Goal: Use online tool/utility: Use online tool/utility

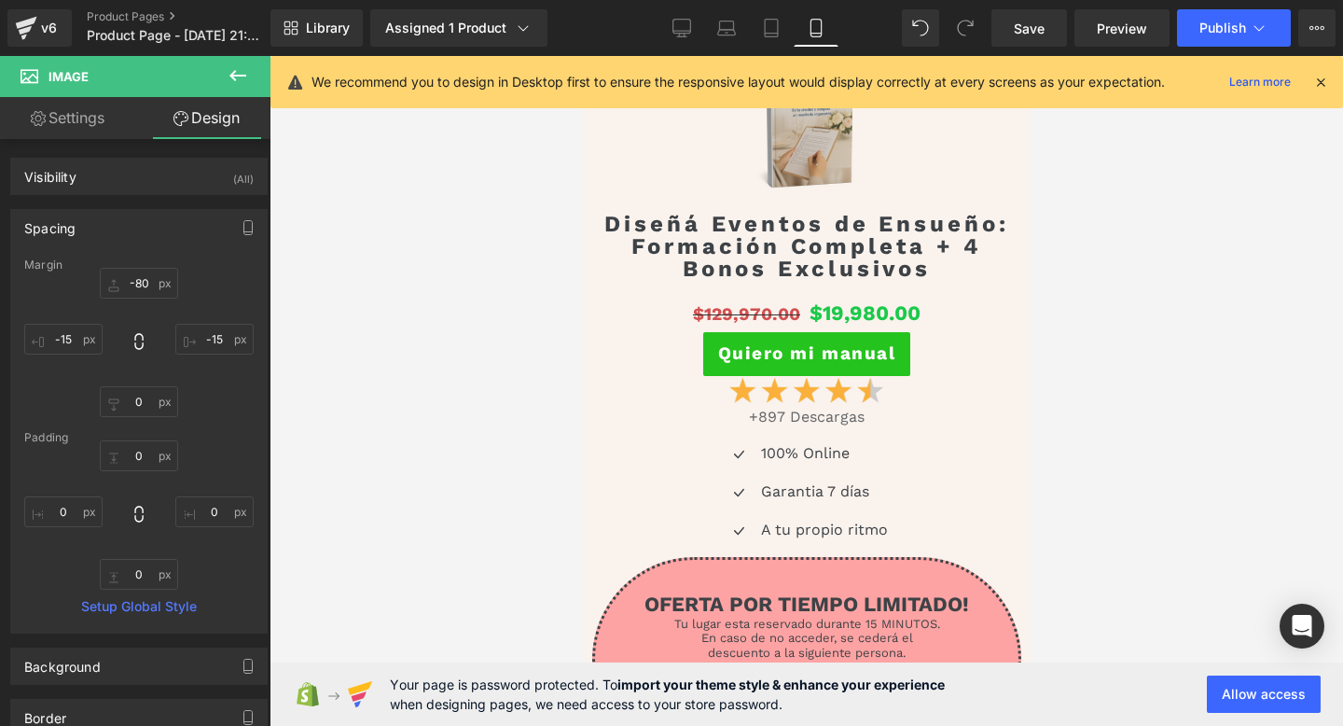
scroll to position [5944, 0]
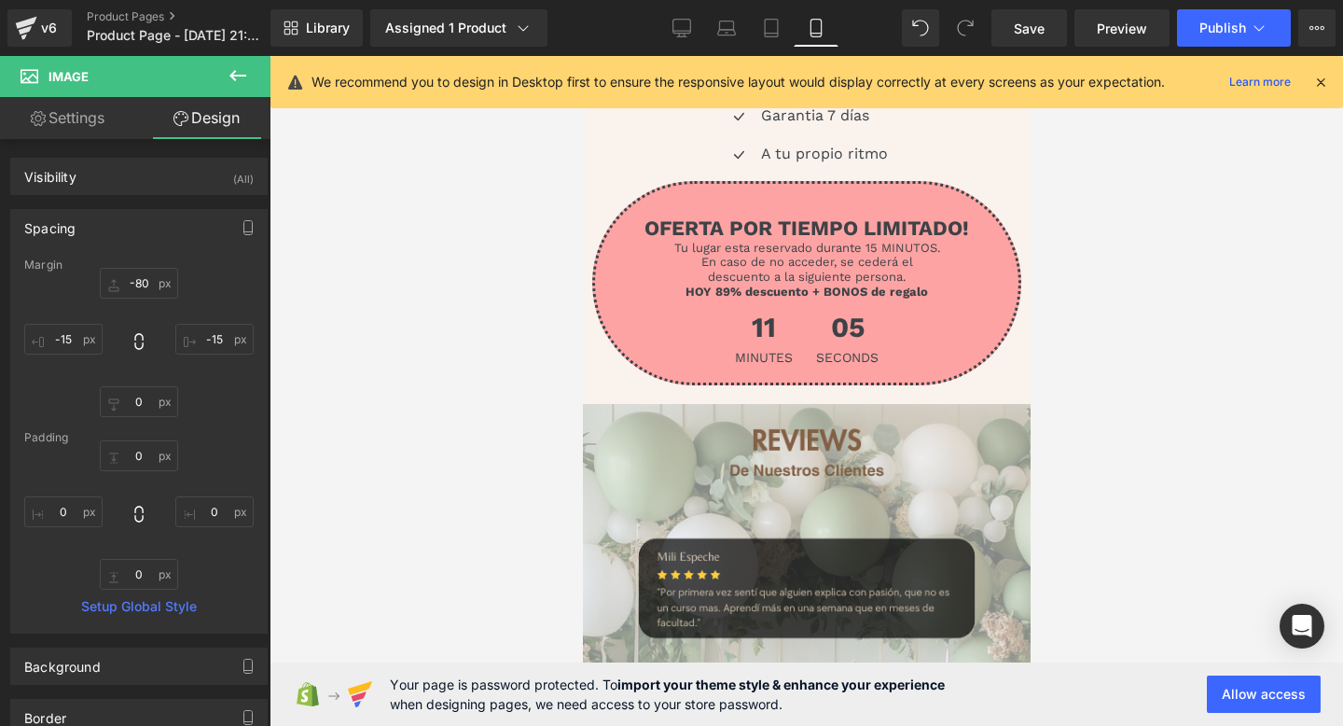
click at [647, 266] on p at bounding box center [805, 269] width 395 height 7
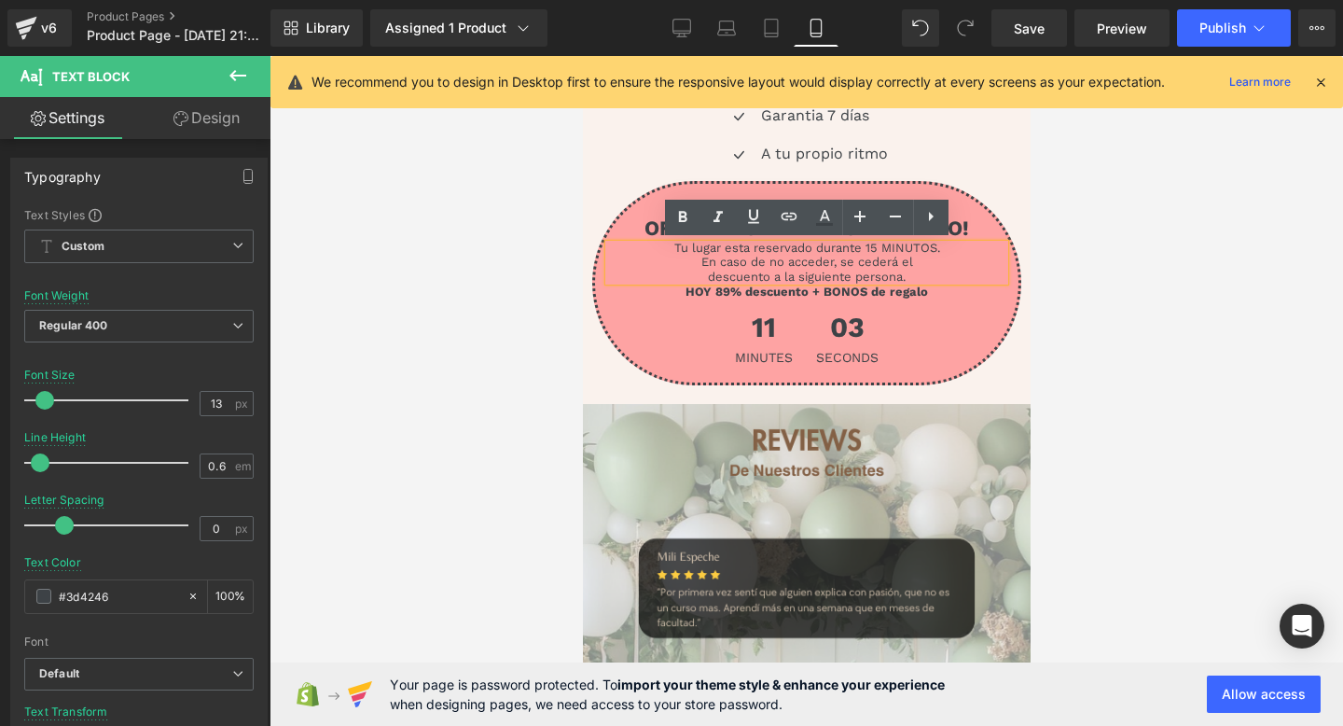
click at [712, 187] on div "OFERTA POR TIEMPO LIMITADO! Text Block Tu lugar esta reservado durante 15 MINUT…" at bounding box center [805, 283] width 429 height 204
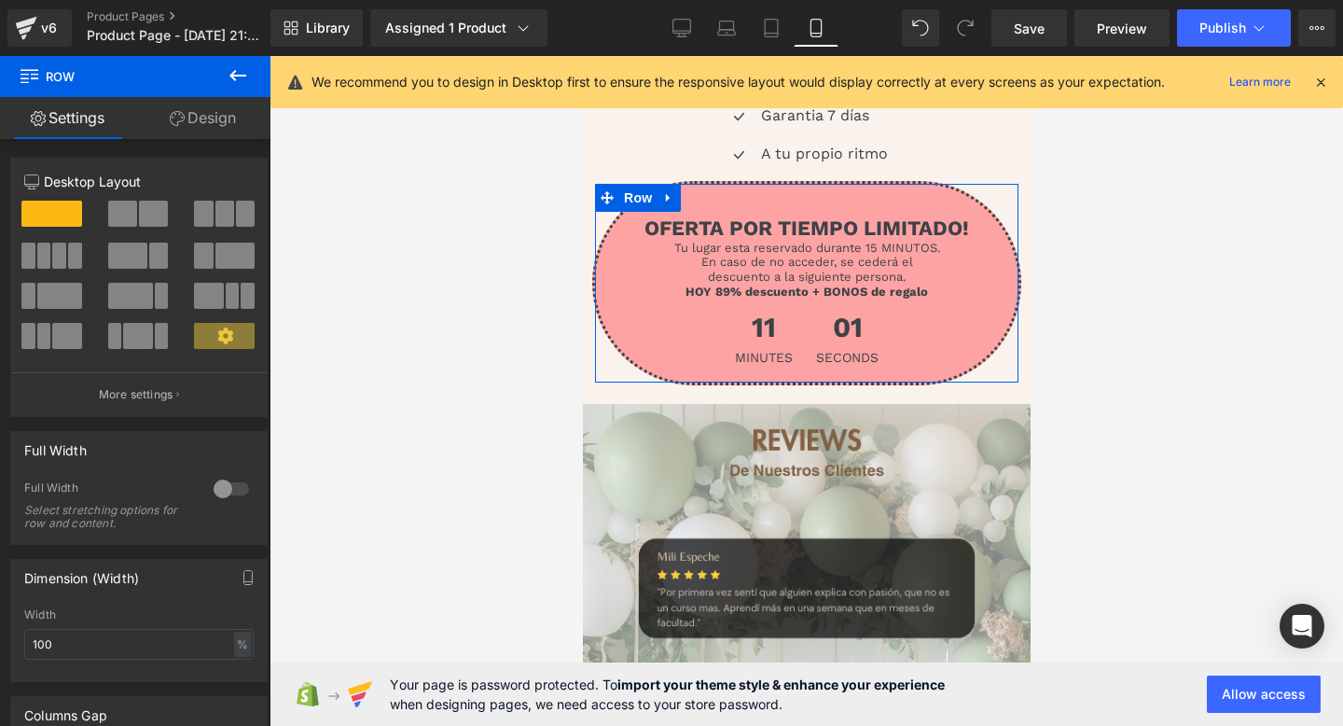
click at [176, 115] on icon at bounding box center [177, 118] width 15 height 15
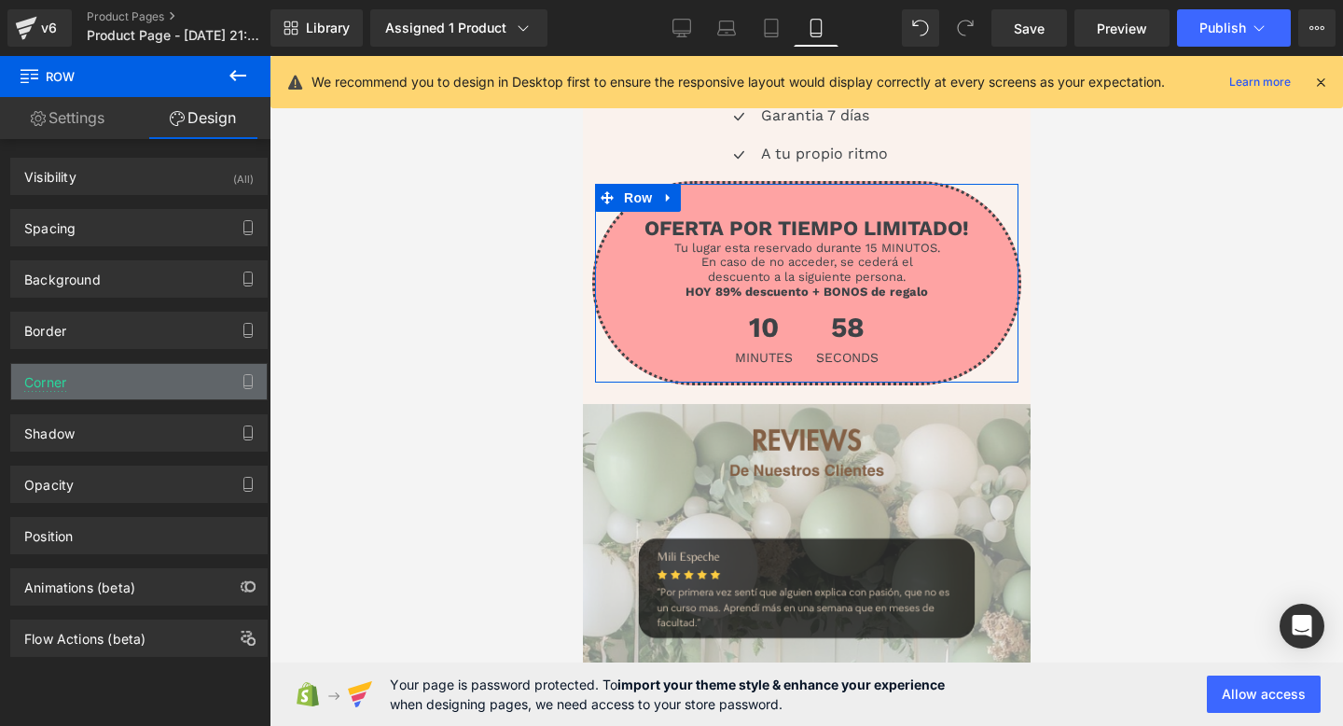
click at [203, 392] on div "Corner" at bounding box center [139, 381] width 256 height 35
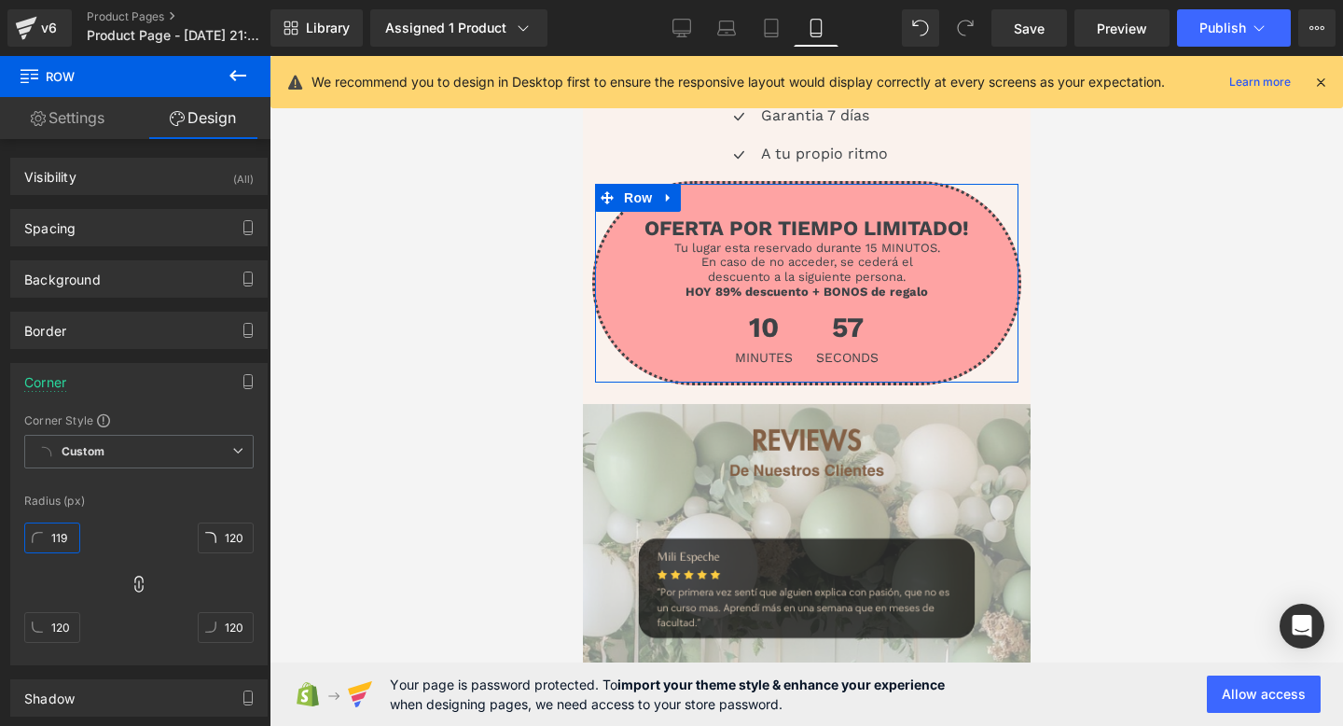
click at [65, 535] on input "119" at bounding box center [52, 537] width 56 height 31
type input "11"
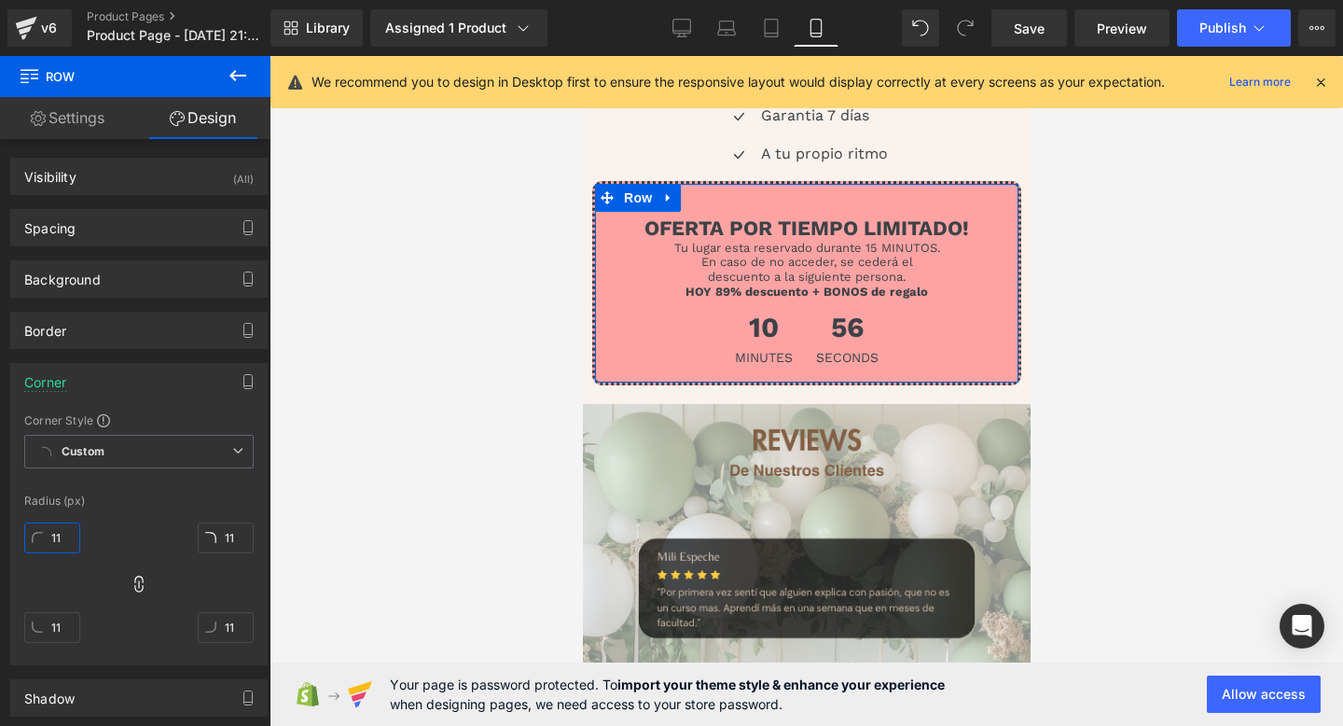
type input "1"
type input "10"
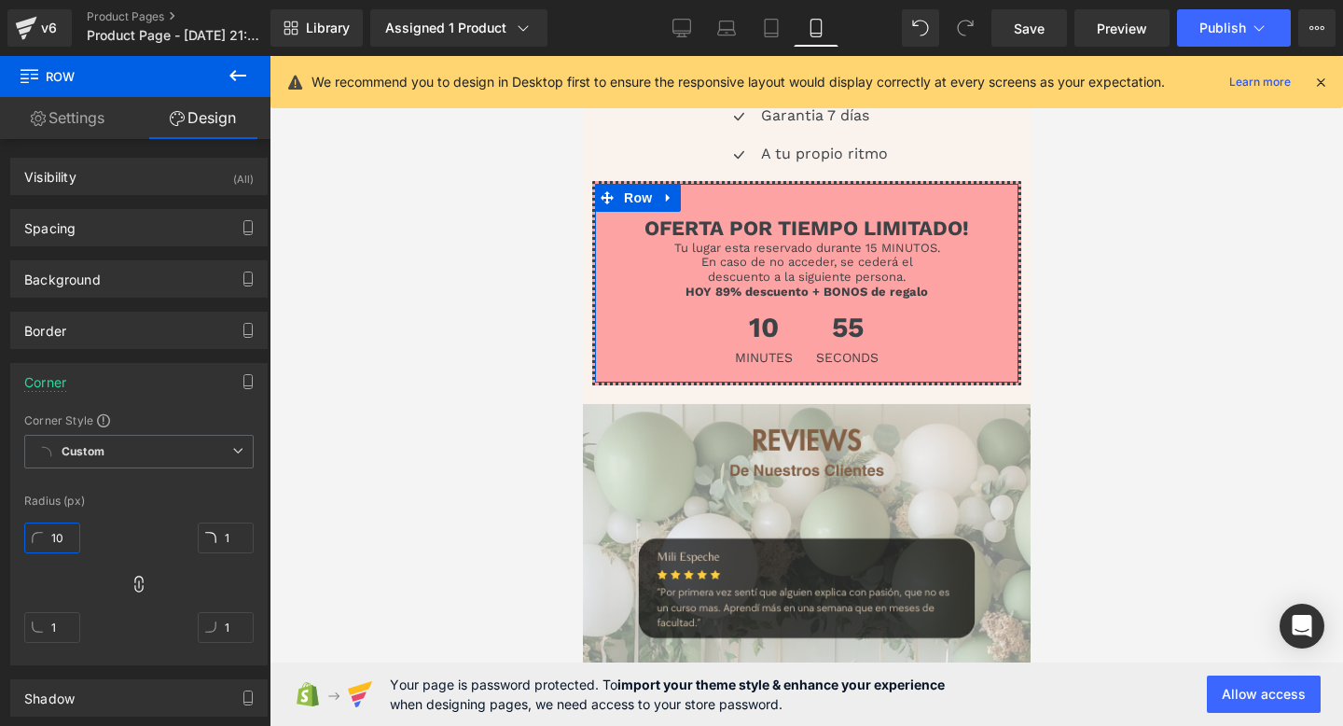
type input "10"
type input "100"
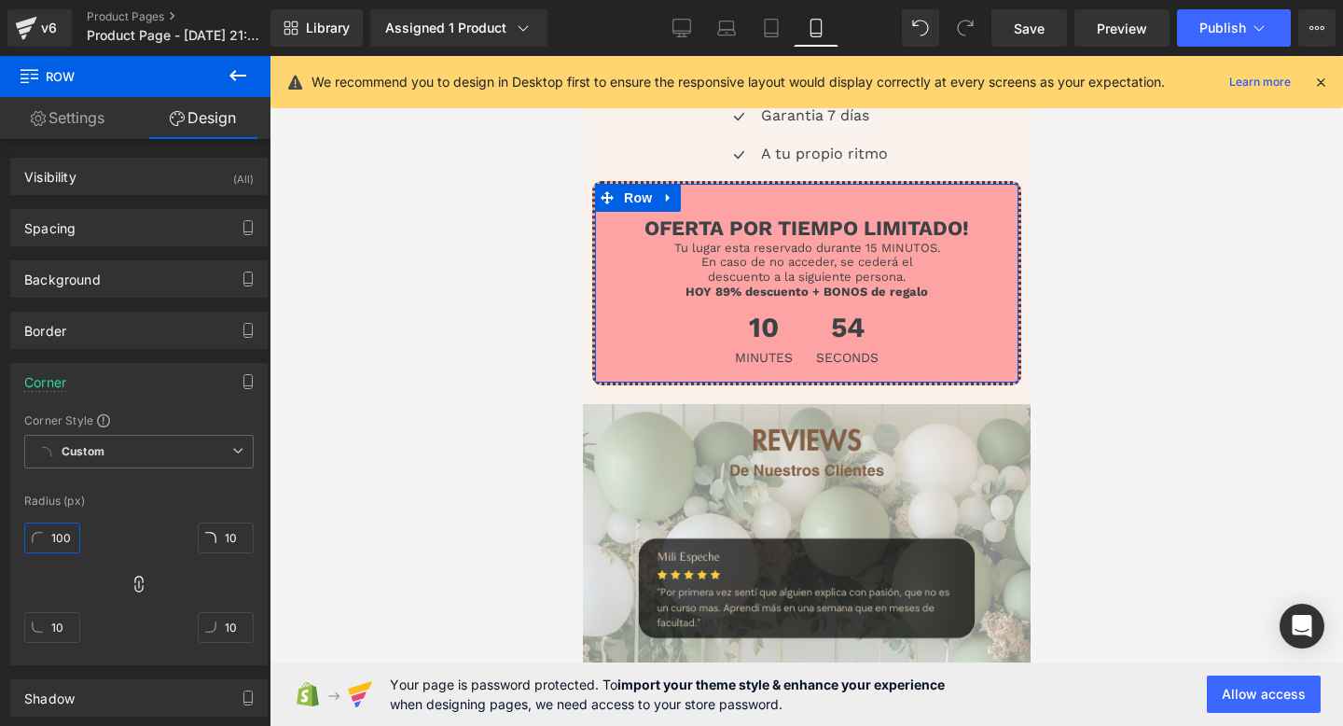
type input "100"
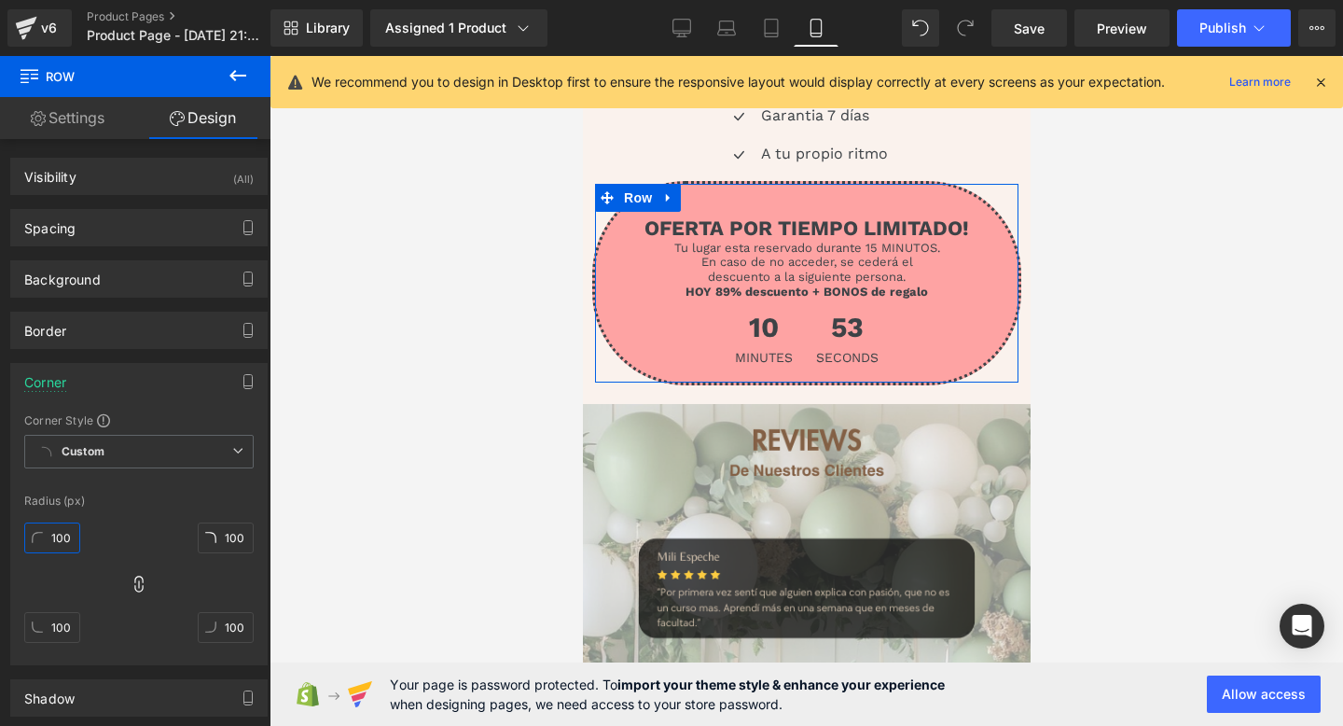
type input "10"
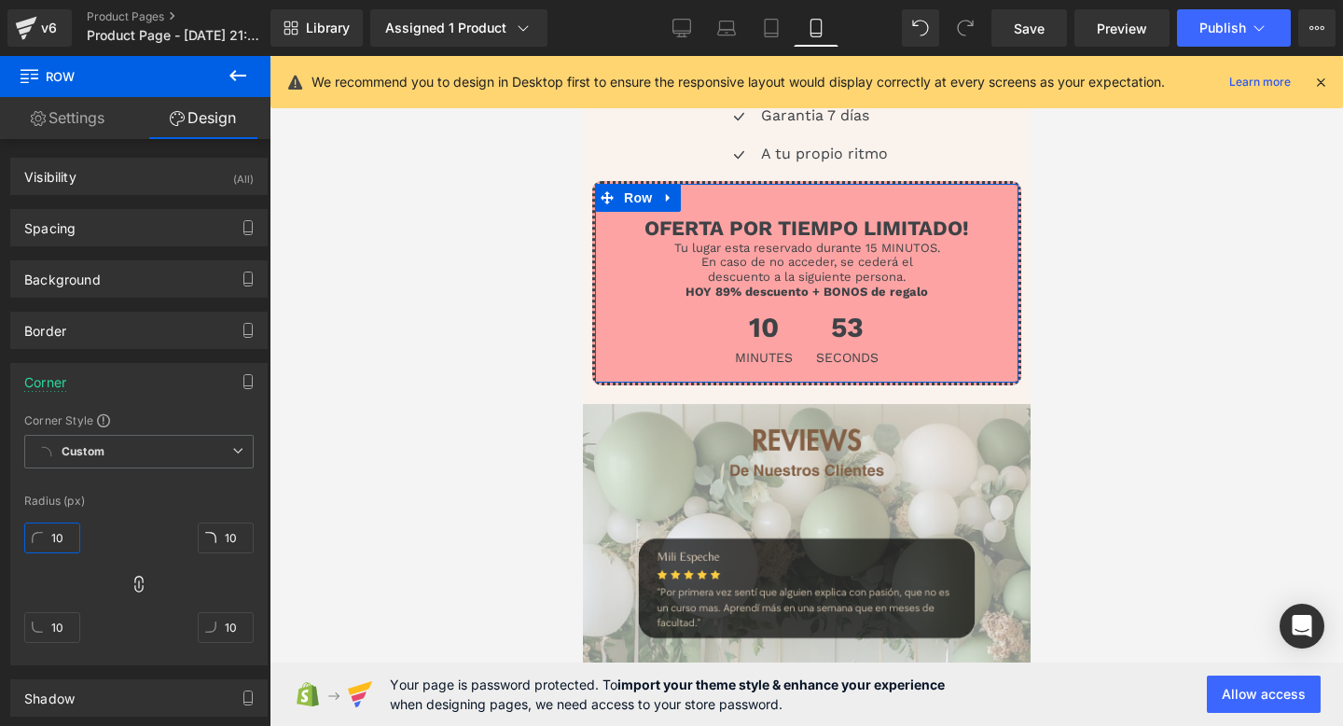
type input "1"
type input "70"
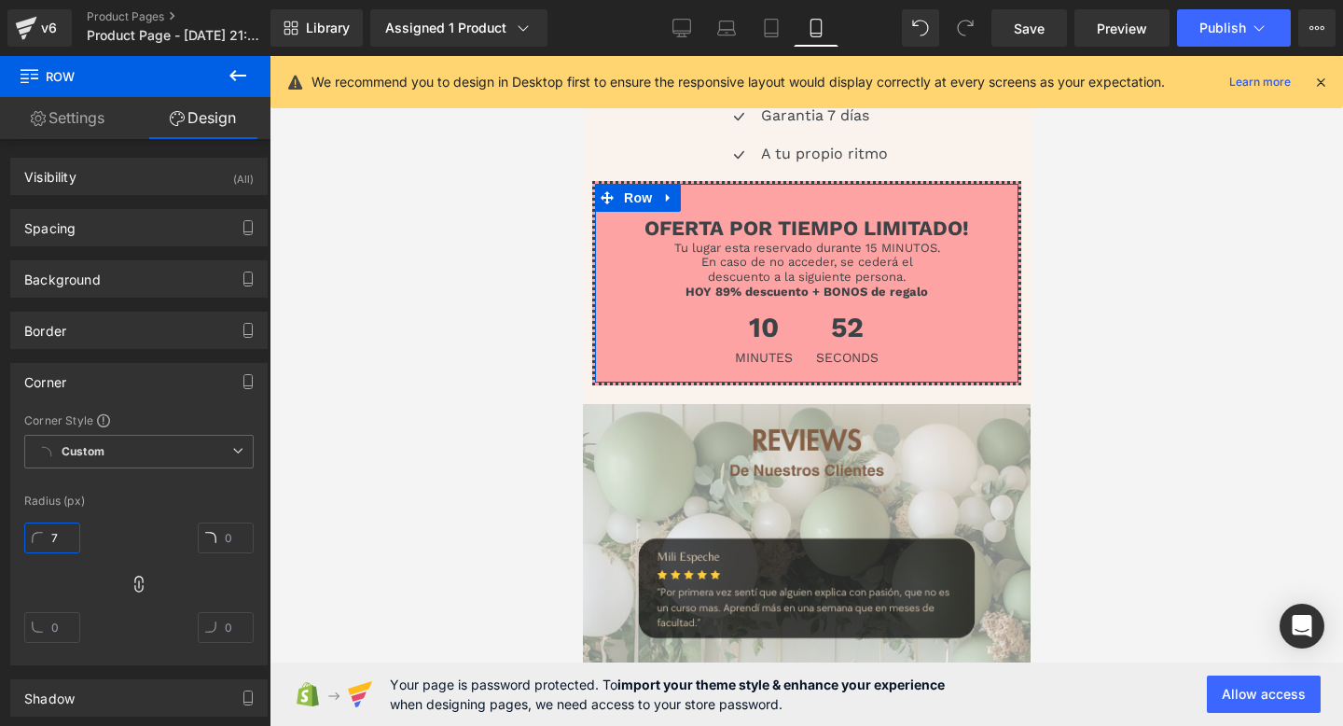
type input "7"
type input "70"
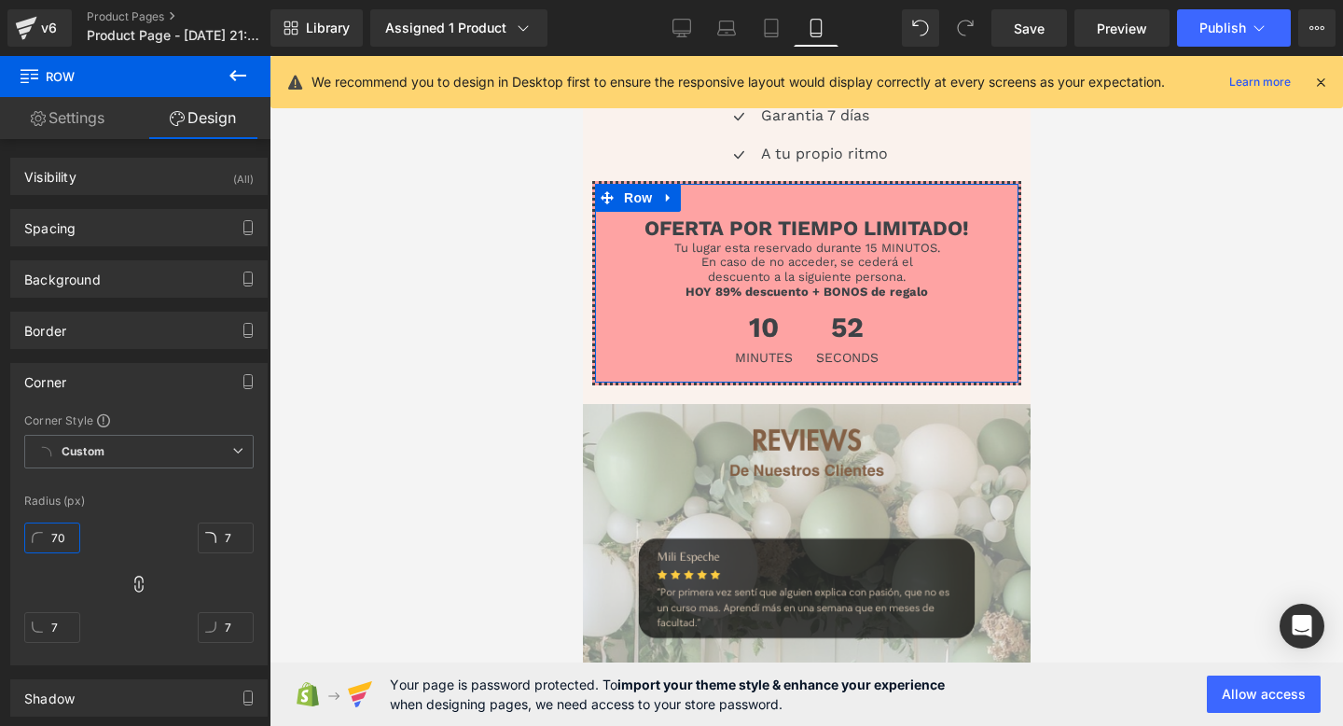
type input "70"
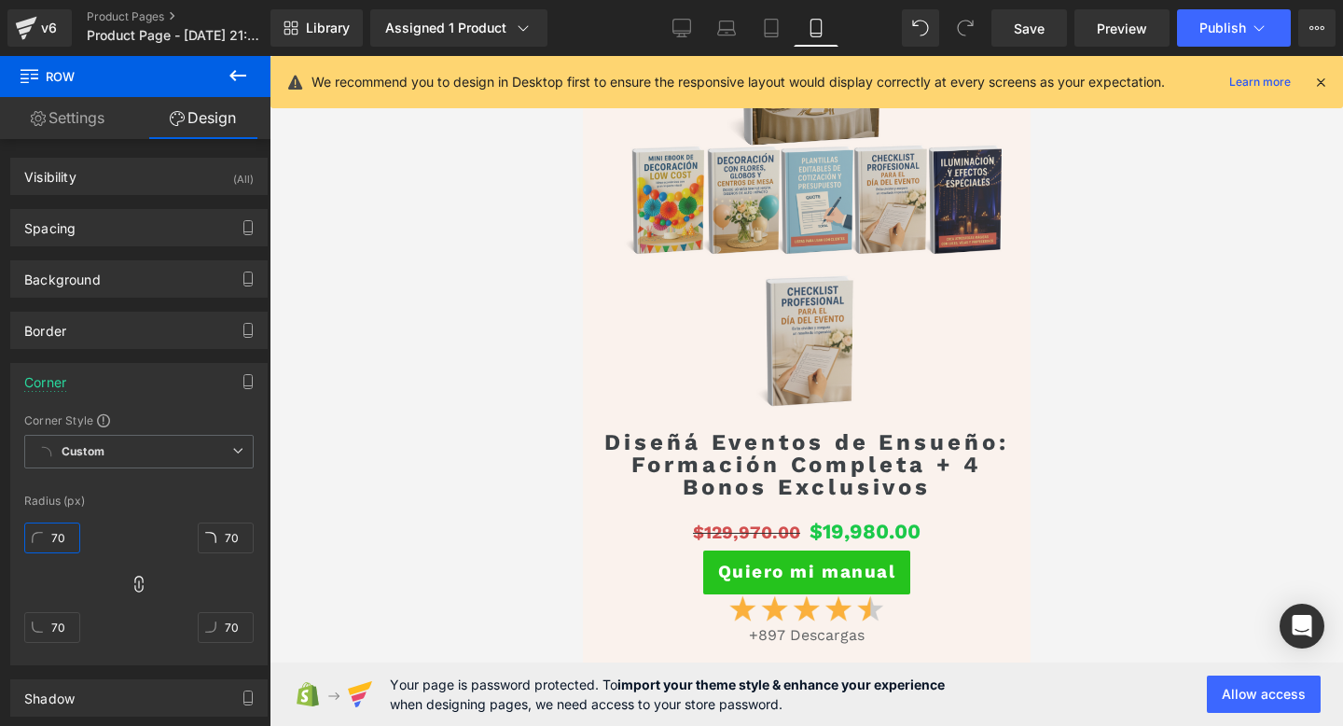
scroll to position [5302, 0]
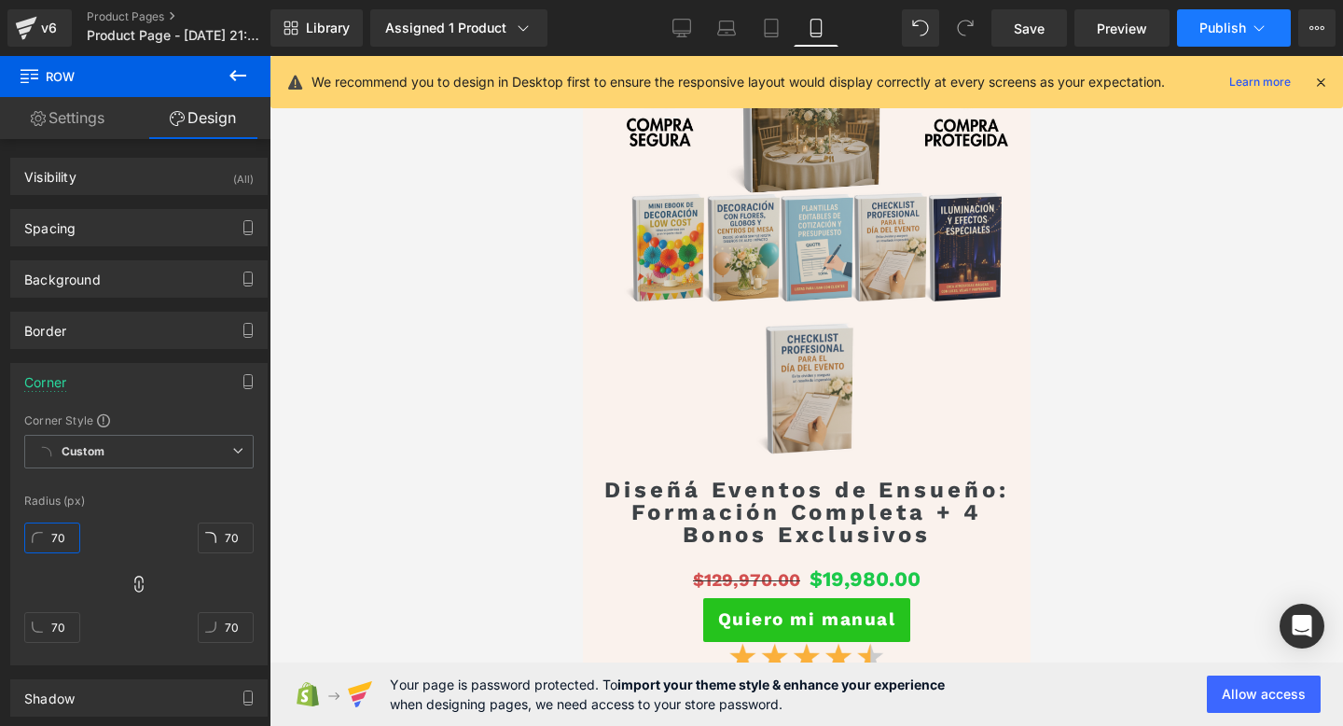
type input "70"
click at [1216, 9] on button "Publish" at bounding box center [1234, 27] width 114 height 37
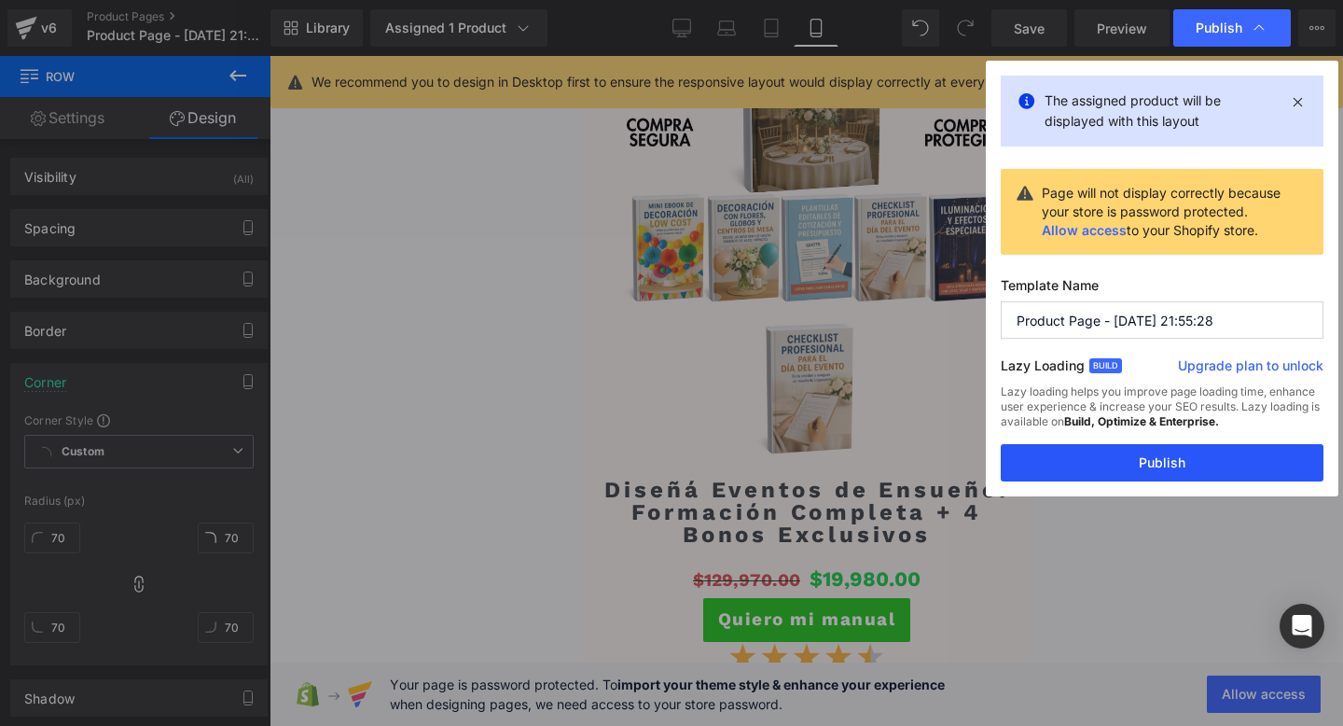
click at [1074, 478] on button "Publish" at bounding box center [1162, 462] width 323 height 37
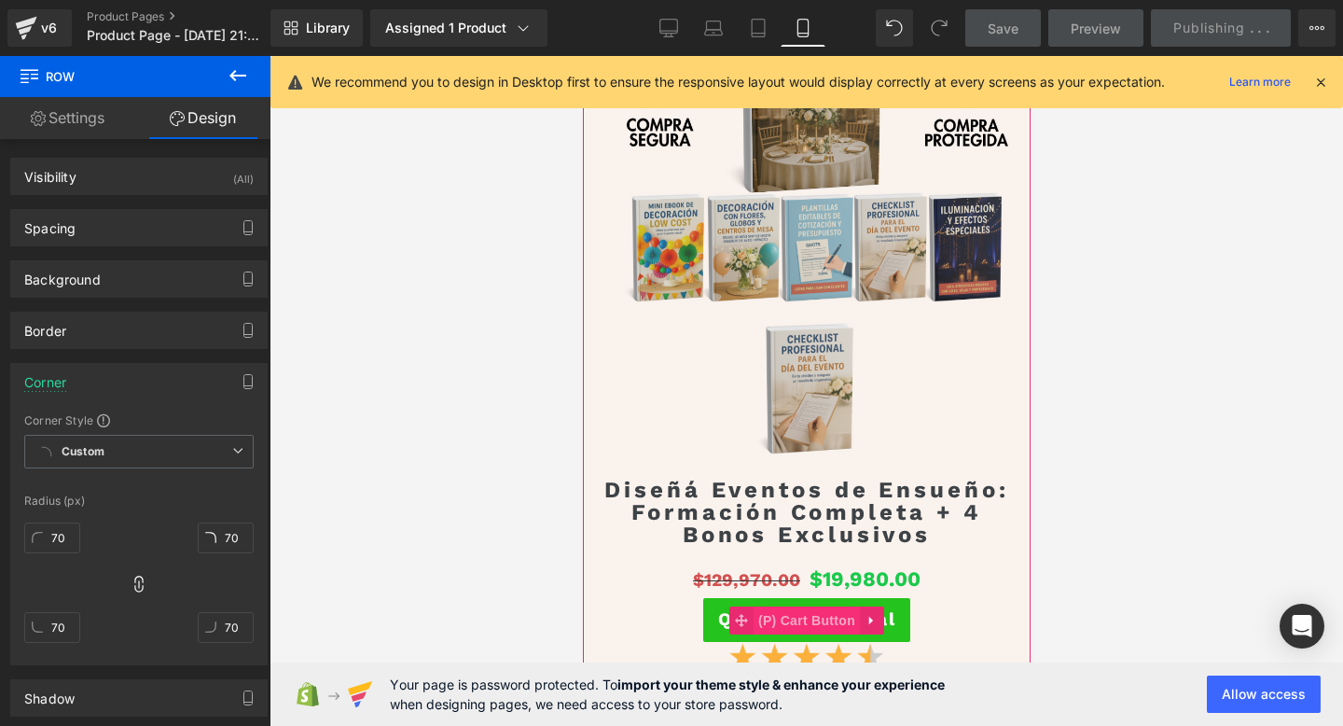
click at [791, 627] on span "(P) Cart Button" at bounding box center [806, 620] width 106 height 28
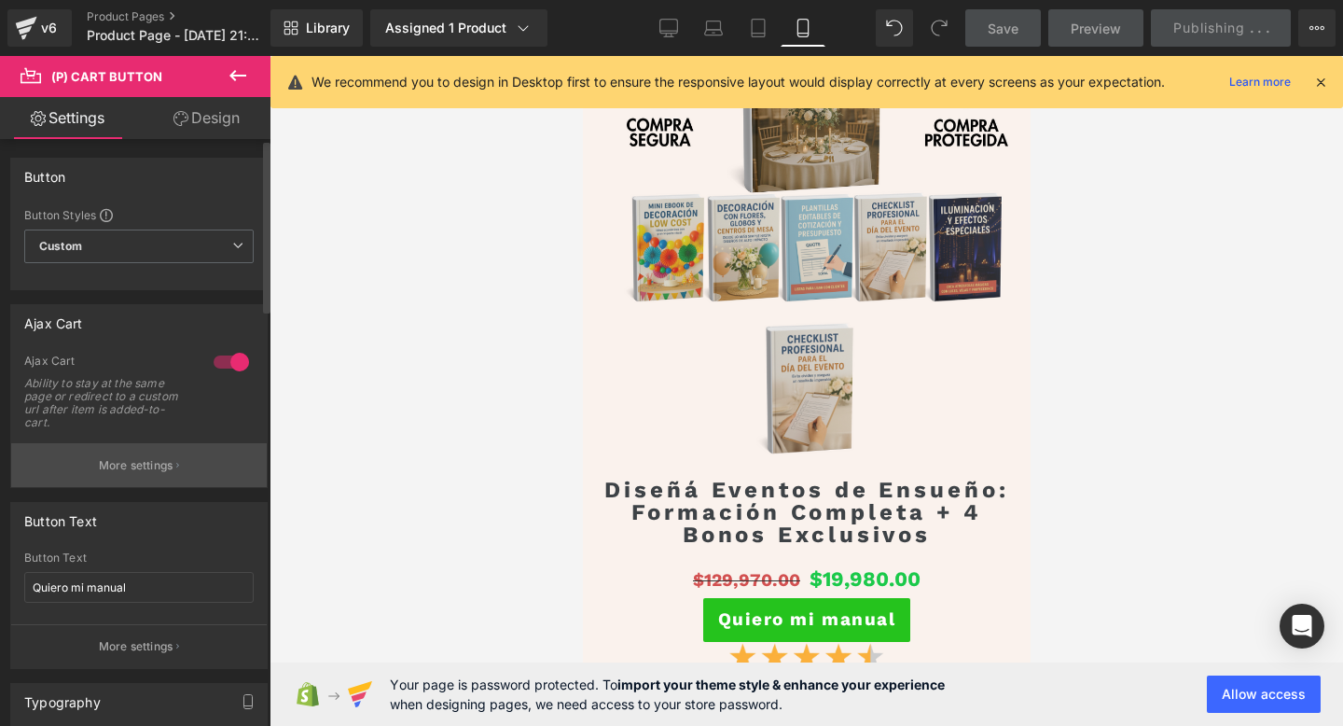
click at [118, 471] on p "More settings" at bounding box center [136, 465] width 75 height 17
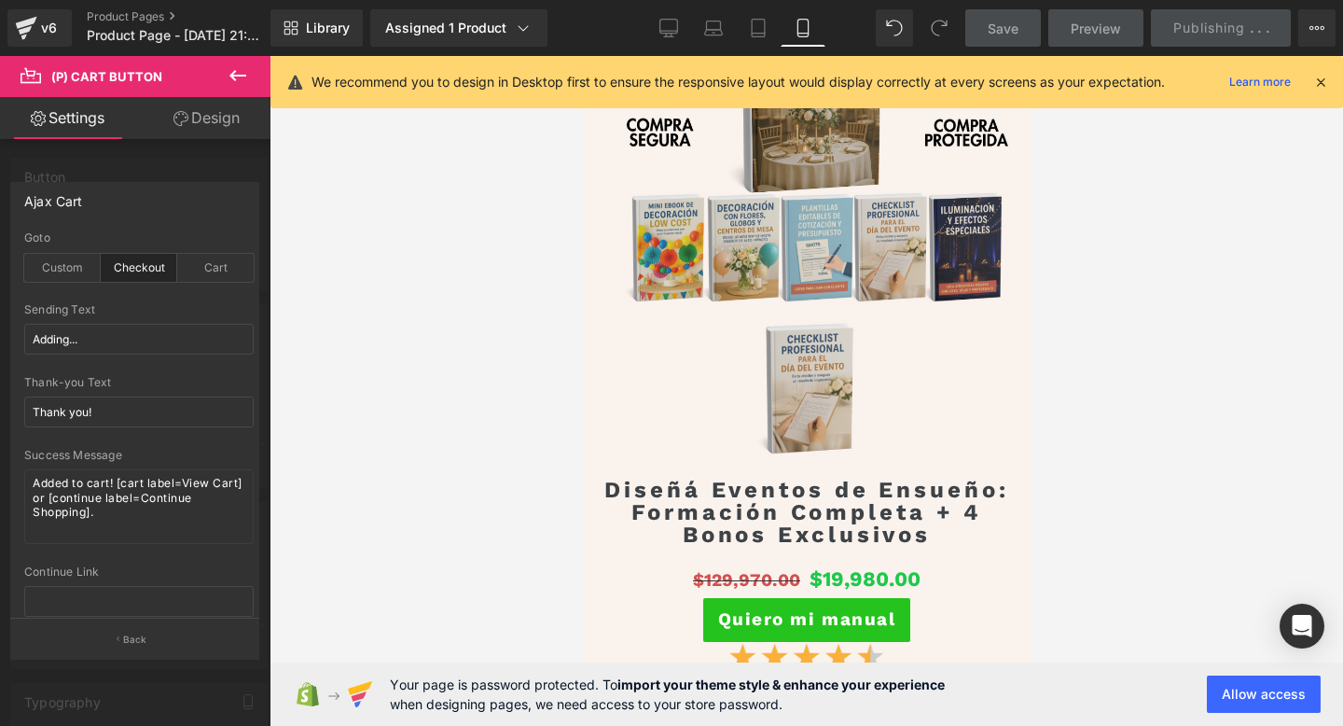
click at [242, 76] on icon at bounding box center [237, 75] width 17 height 11
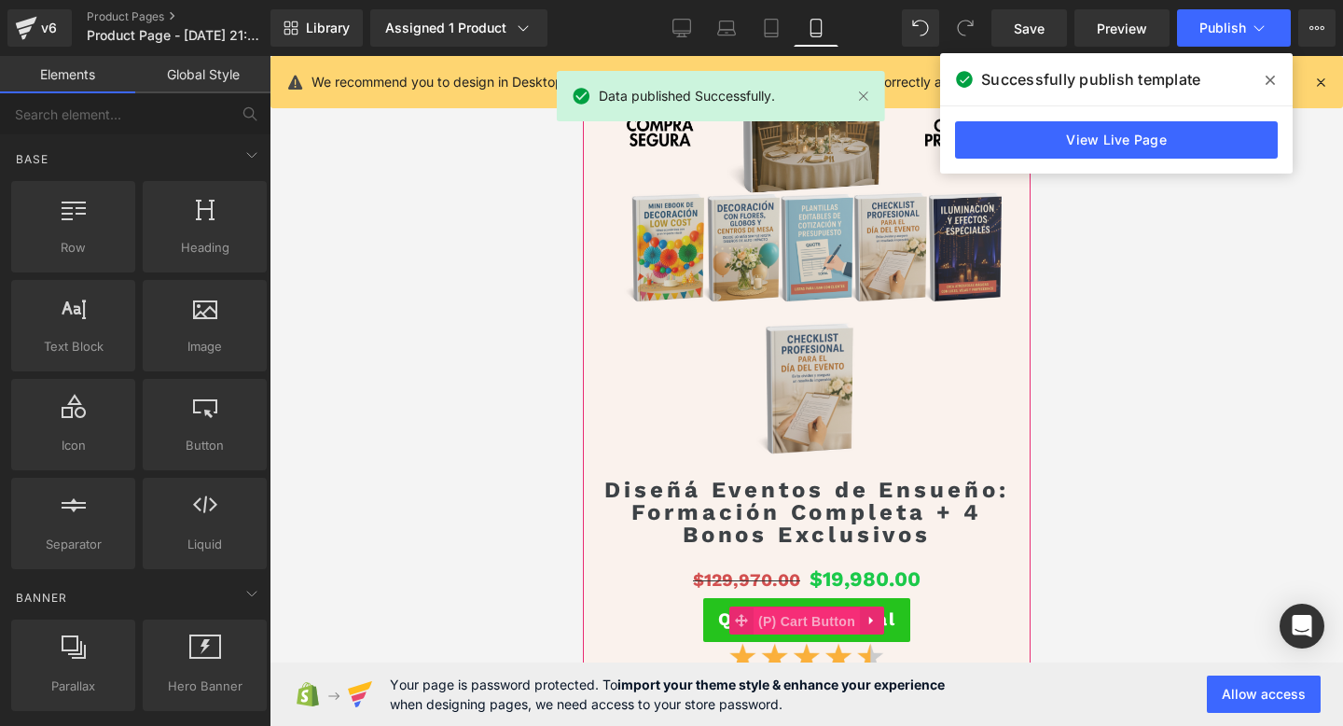
click at [809, 617] on span "(P) Cart Button" at bounding box center [806, 621] width 106 height 28
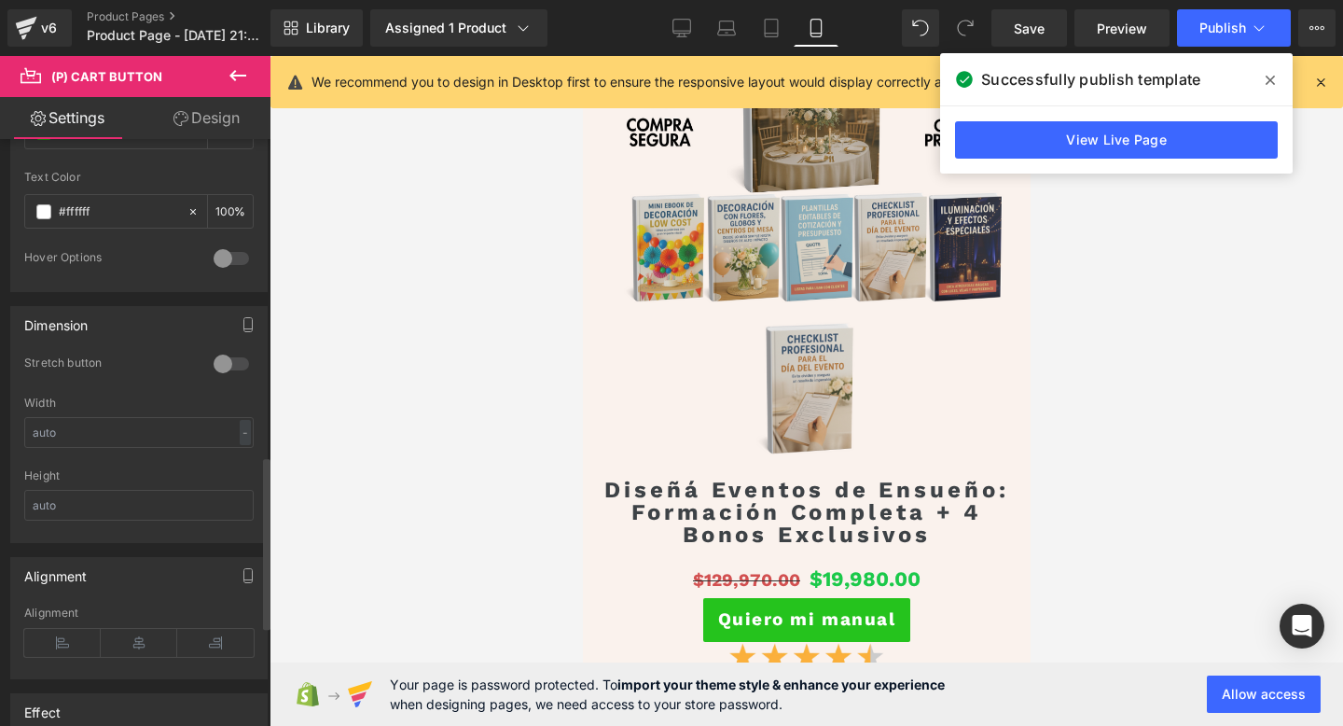
scroll to position [1078, 0]
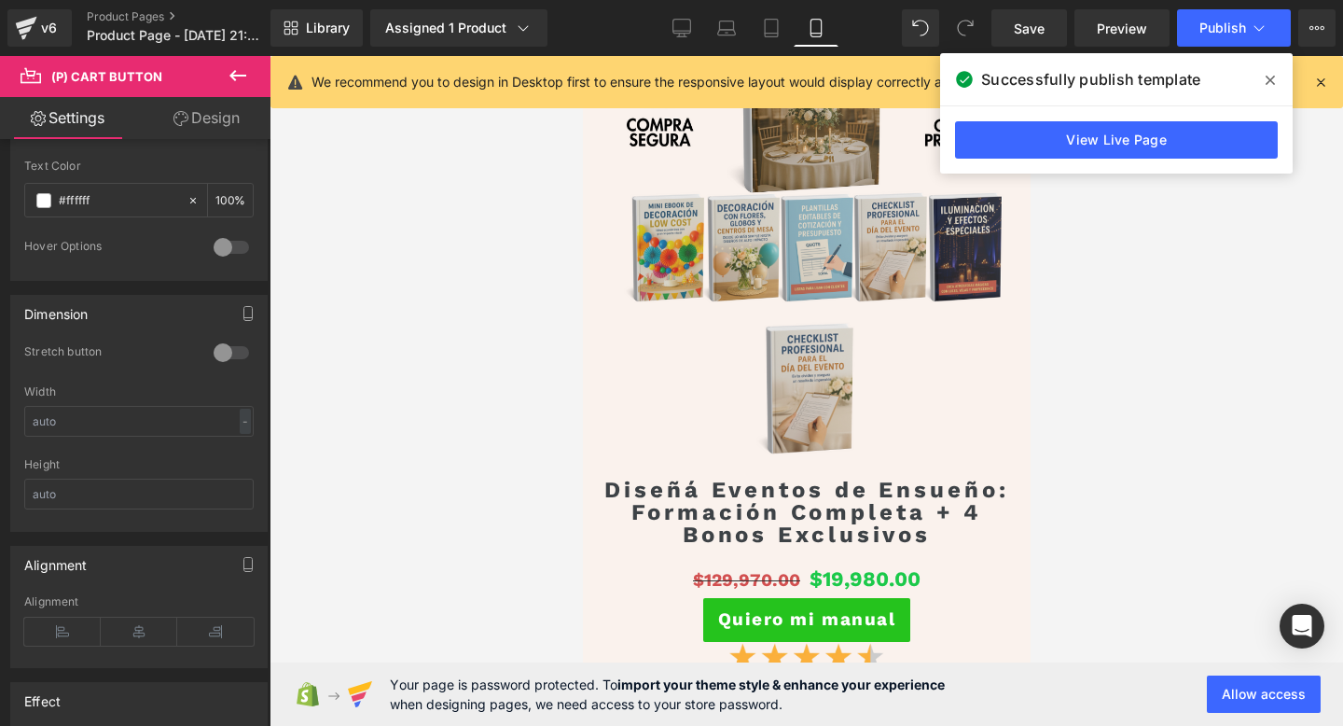
click at [187, 120] on link "Design" at bounding box center [206, 118] width 135 height 42
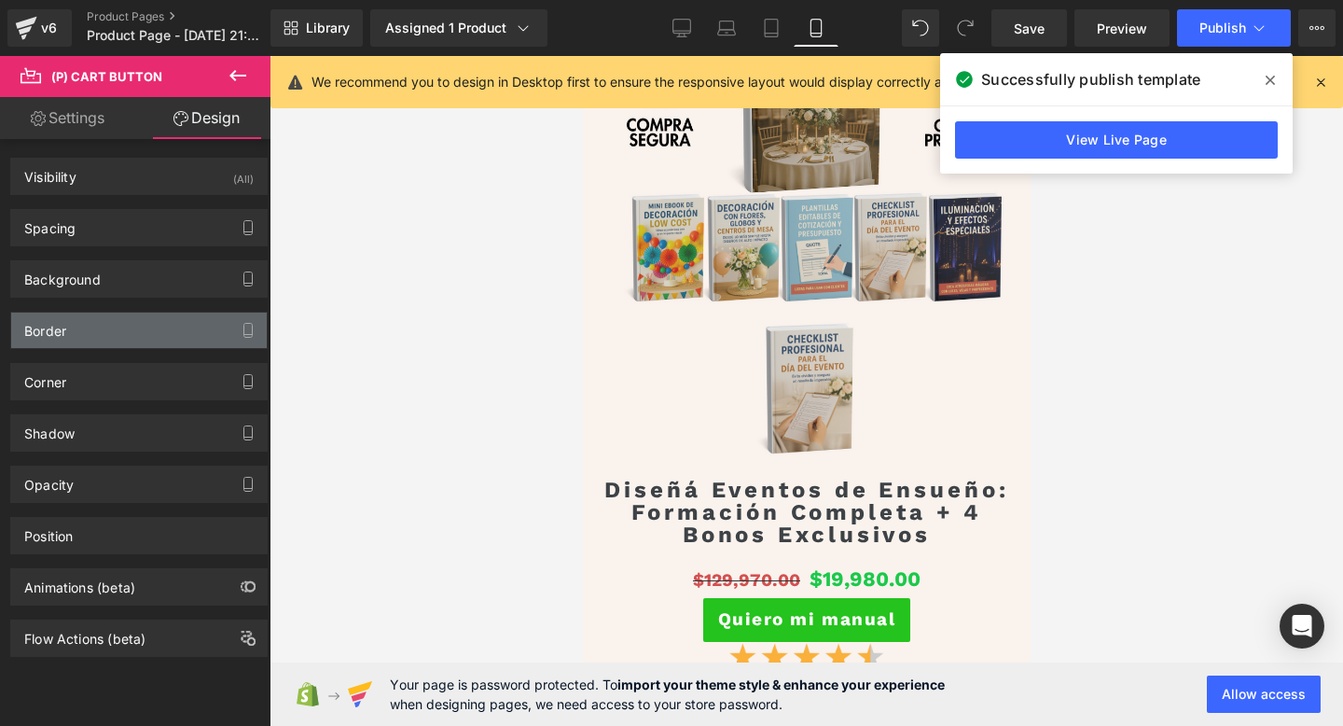
click at [149, 333] on div "Border" at bounding box center [139, 329] width 256 height 35
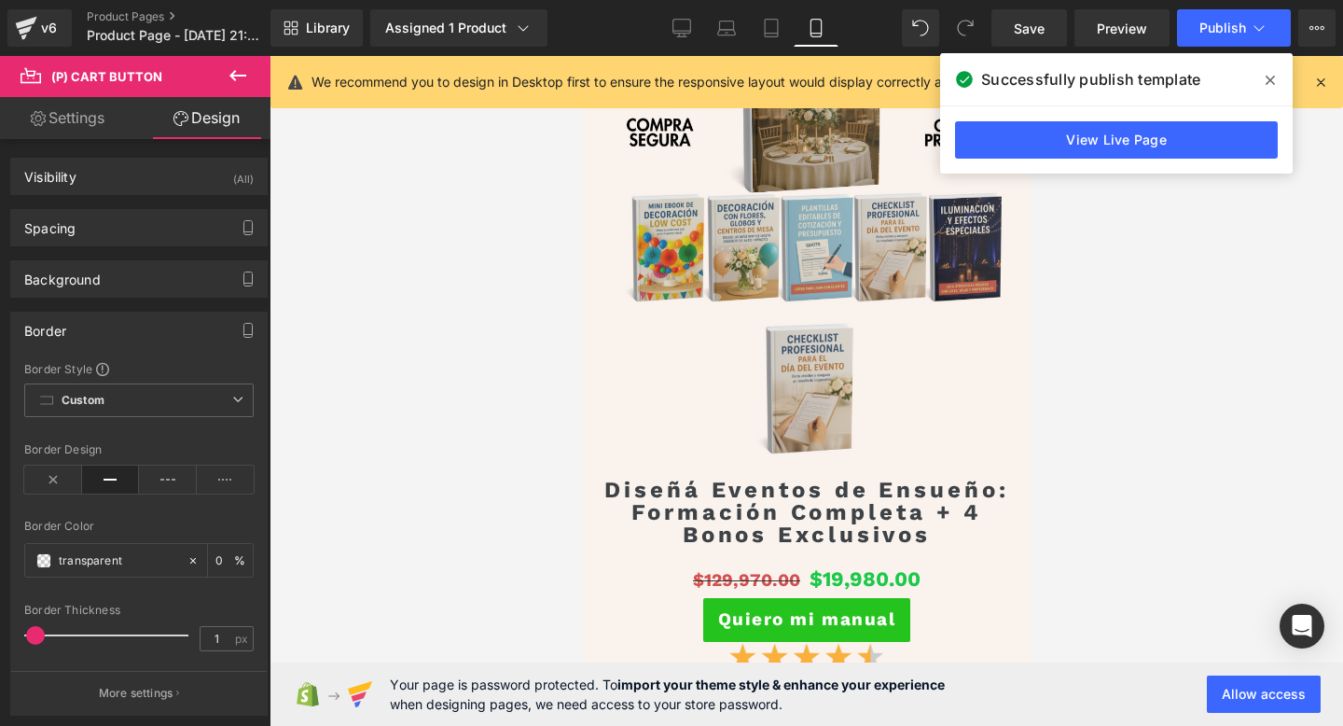
click at [144, 345] on div "Border" at bounding box center [139, 329] width 256 height 35
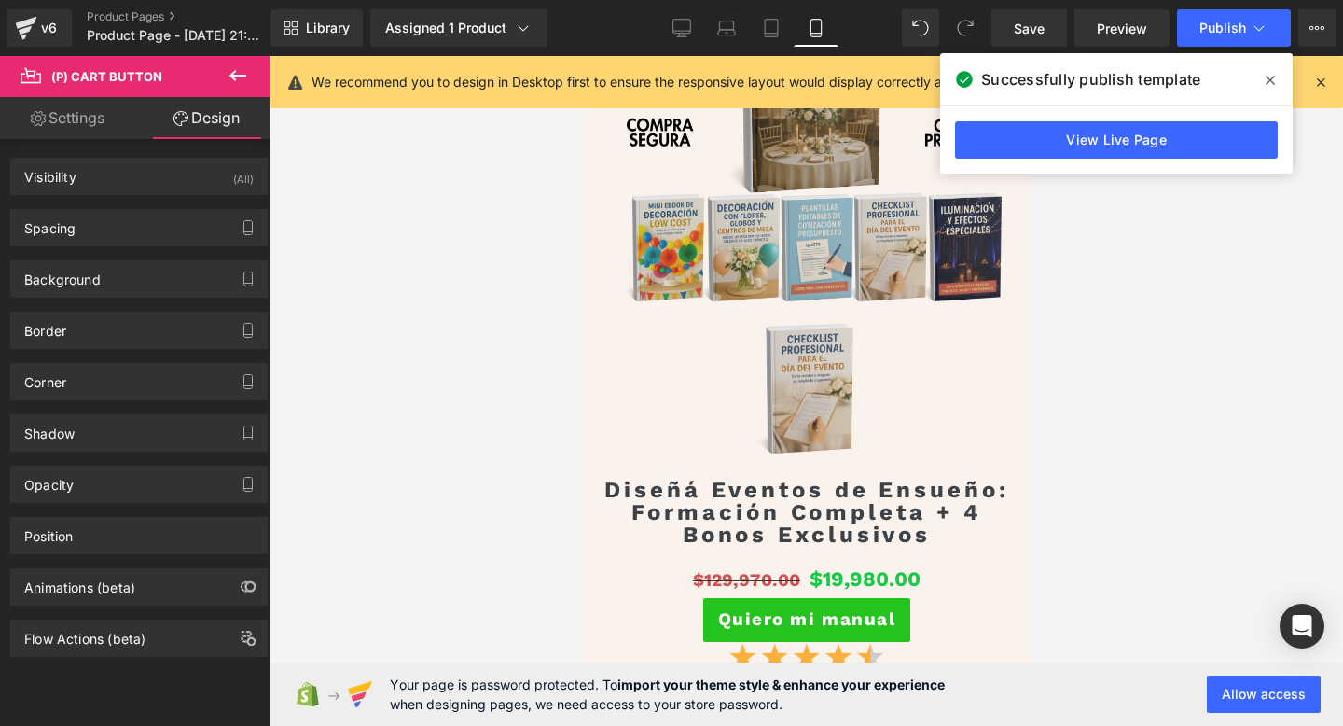
click at [141, 400] on div "Shadow Shadow Style Drop Shadow Outer Shadow #333333 Shadow Color #333333 100 %…" at bounding box center [139, 425] width 279 height 51
click at [162, 390] on div "Corner" at bounding box center [139, 381] width 256 height 35
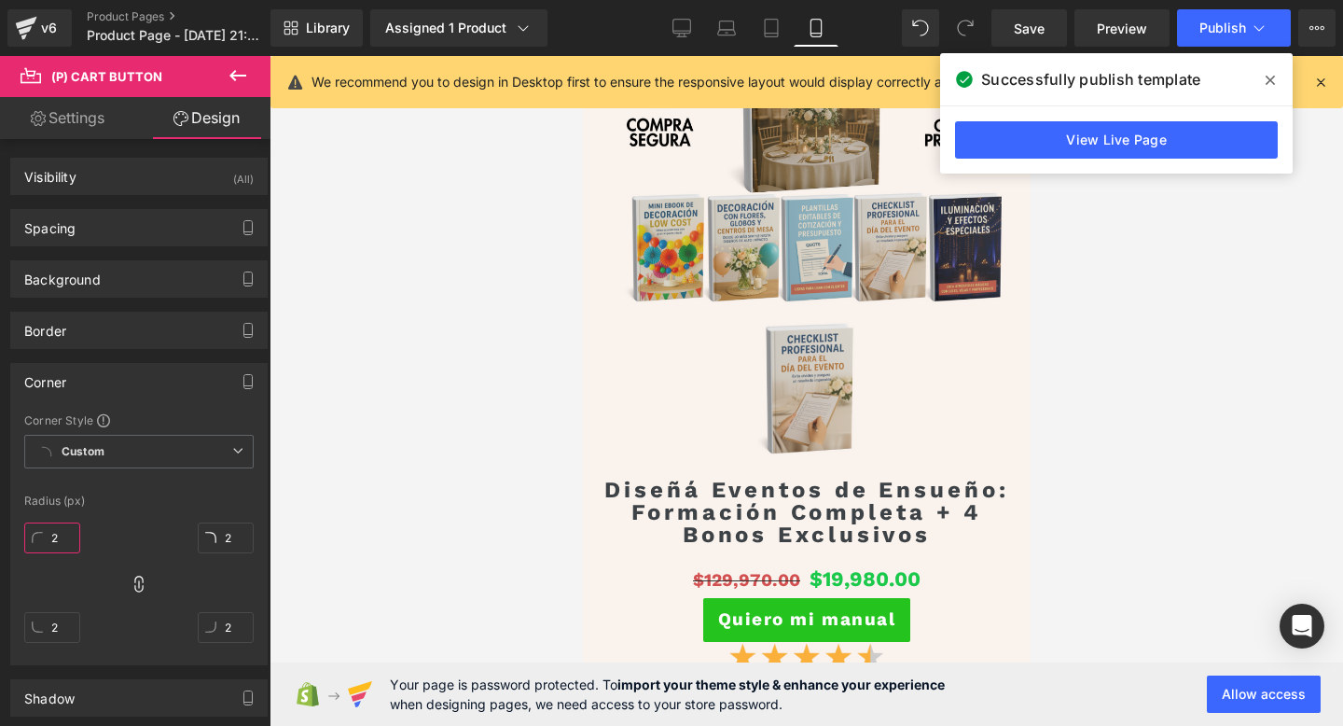
click at [60, 543] on input "2" at bounding box center [52, 537] width 56 height 31
type input "10"
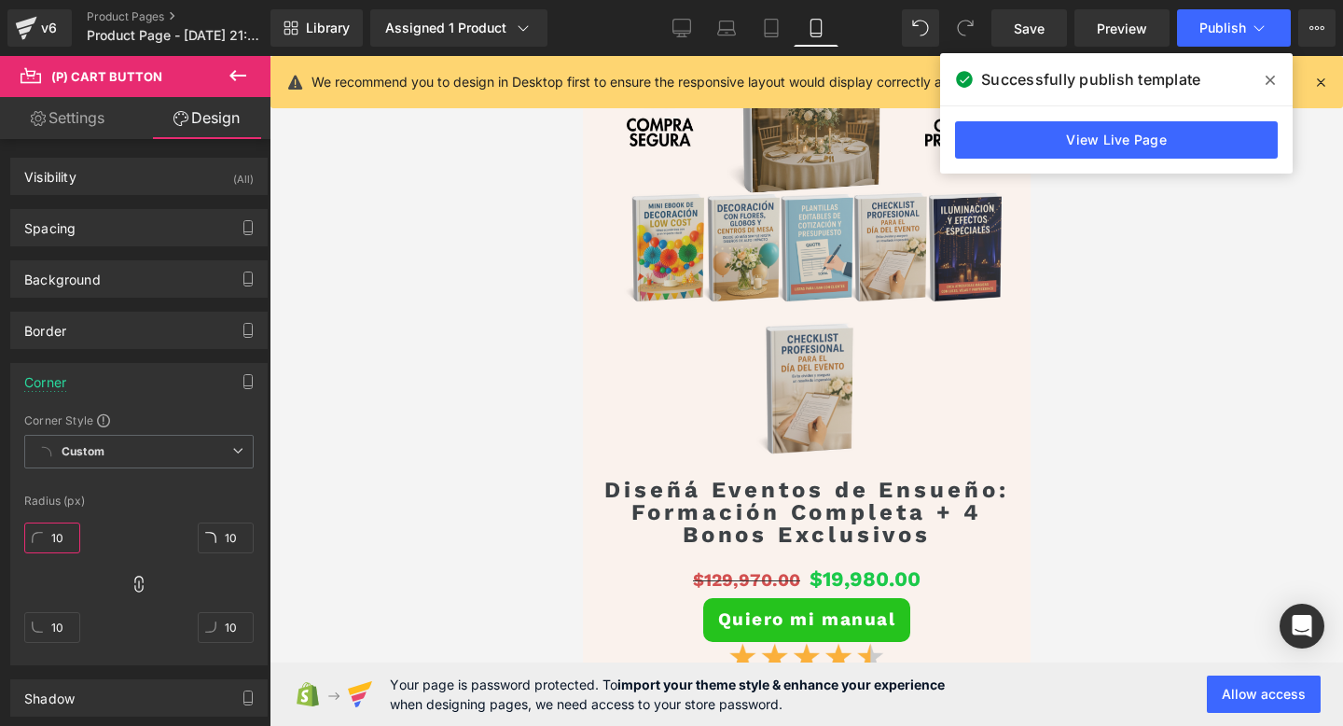
type input "1"
type input "20"
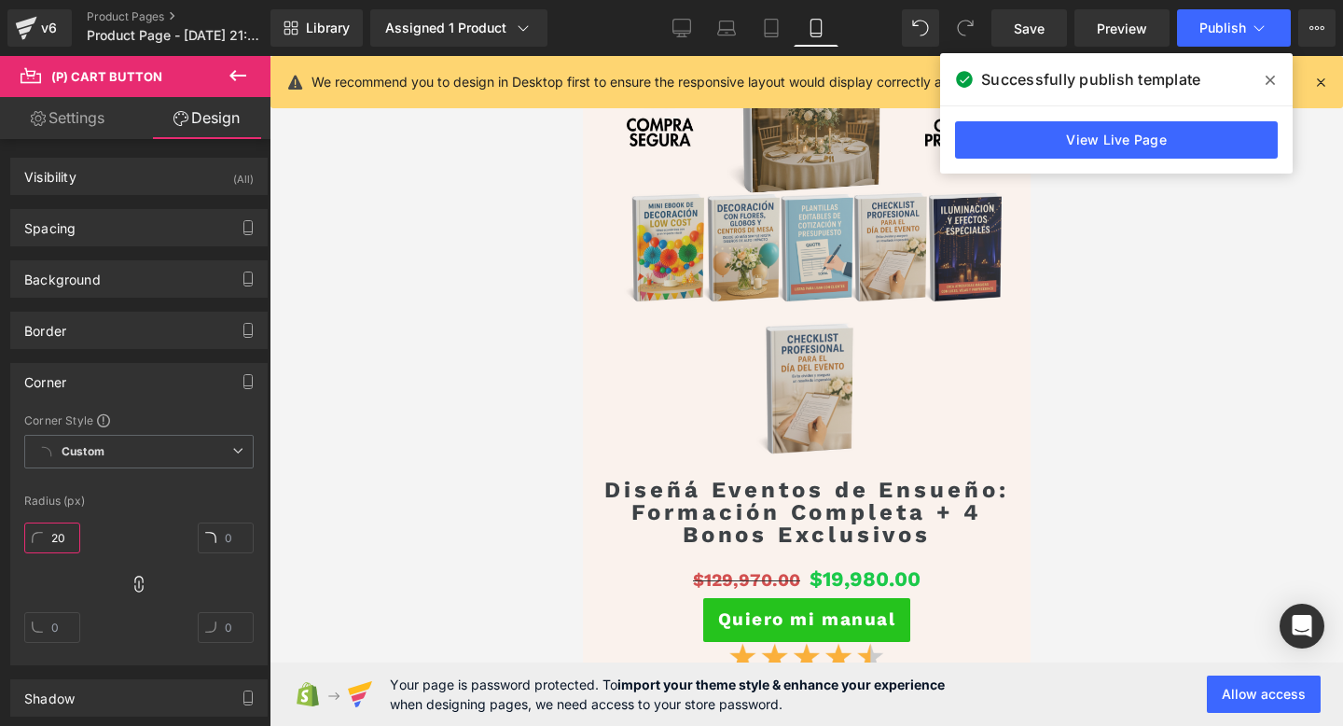
type input "20"
type input "2"
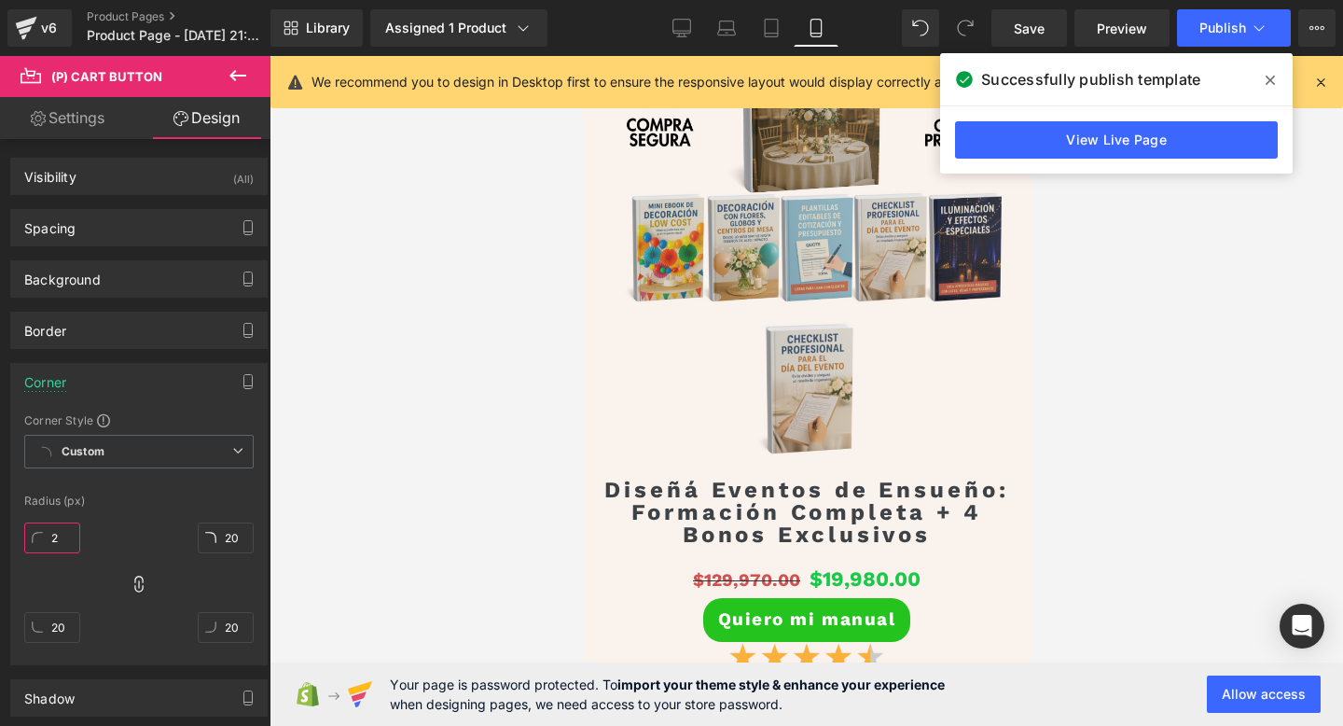
type input "2"
type input "1"
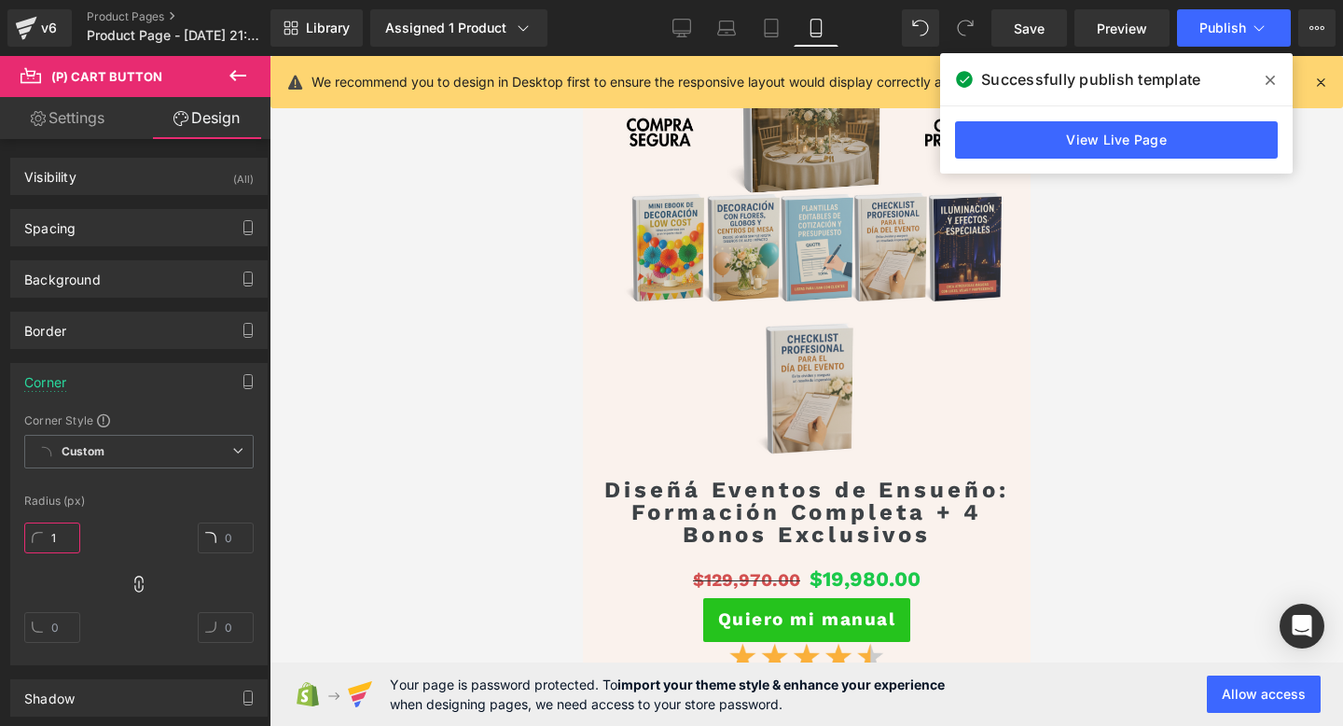
type input "1"
type input "15"
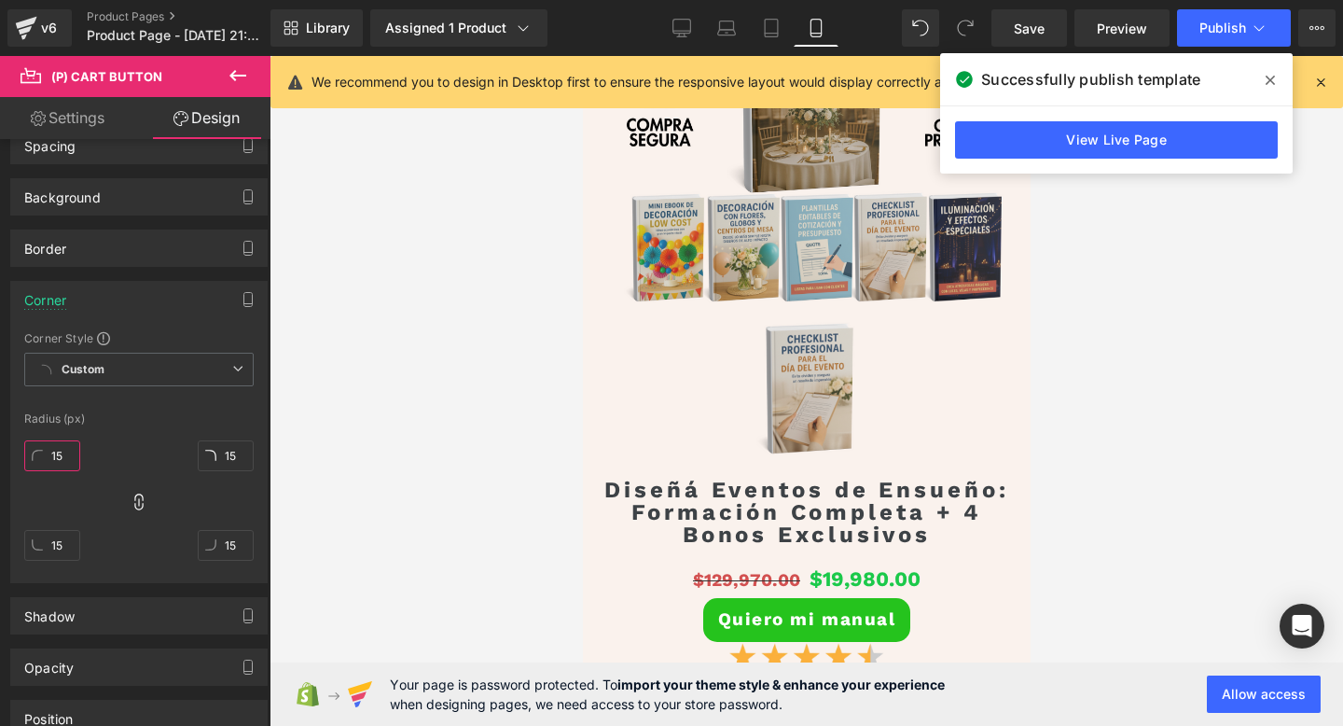
scroll to position [249, 0]
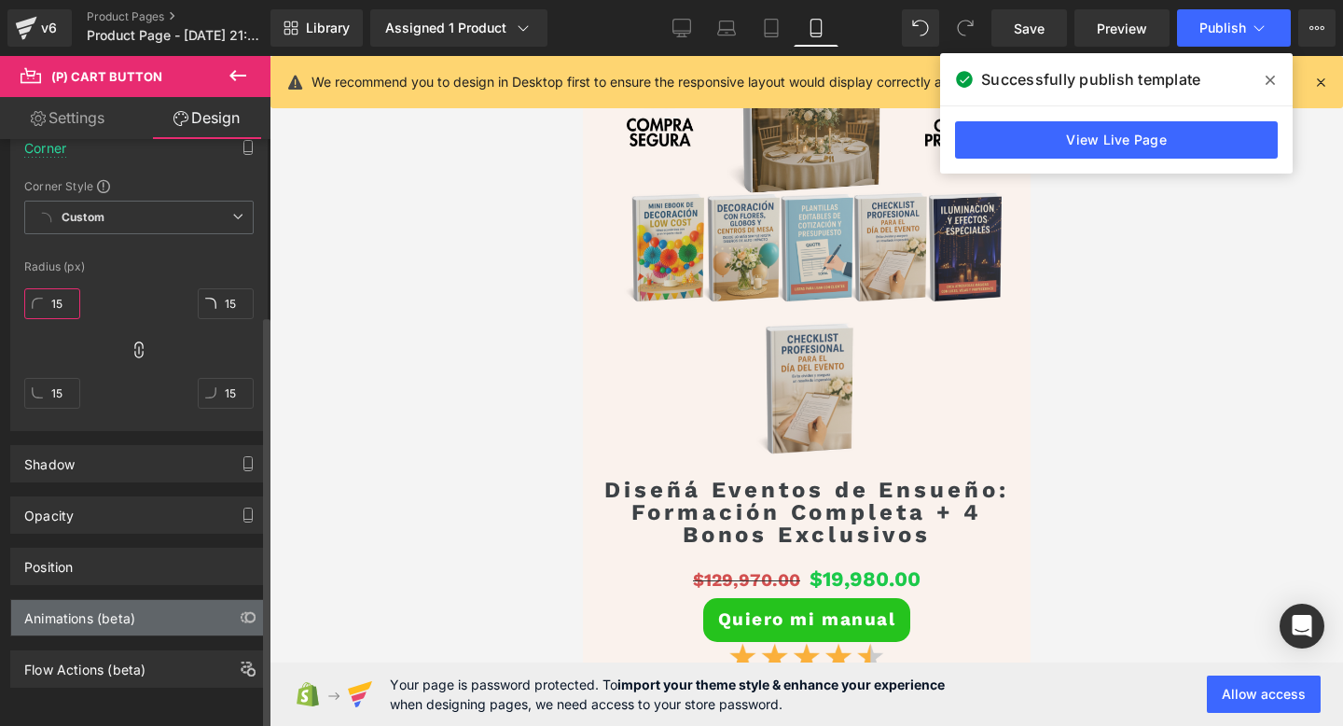
type input "15"
click at [131, 617] on div "Animations (beta)" at bounding box center [139, 617] width 256 height 35
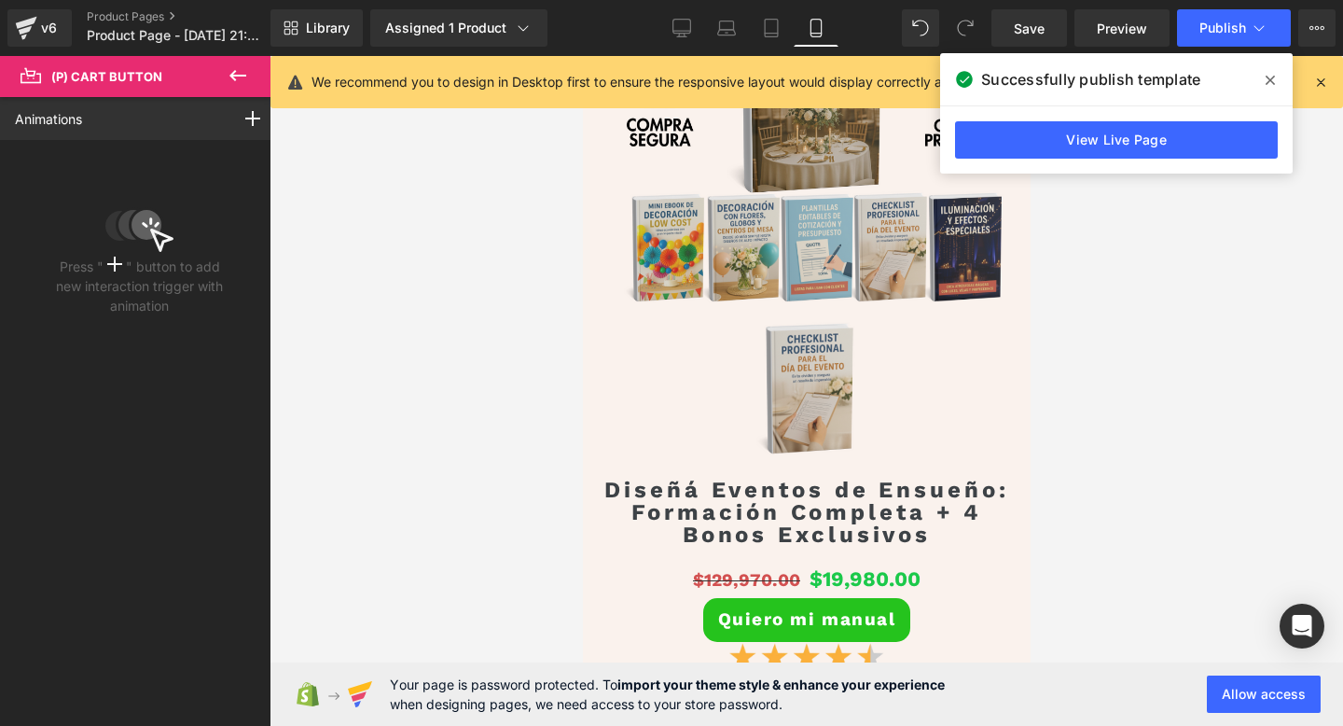
click at [227, 83] on icon at bounding box center [238, 75] width 22 height 22
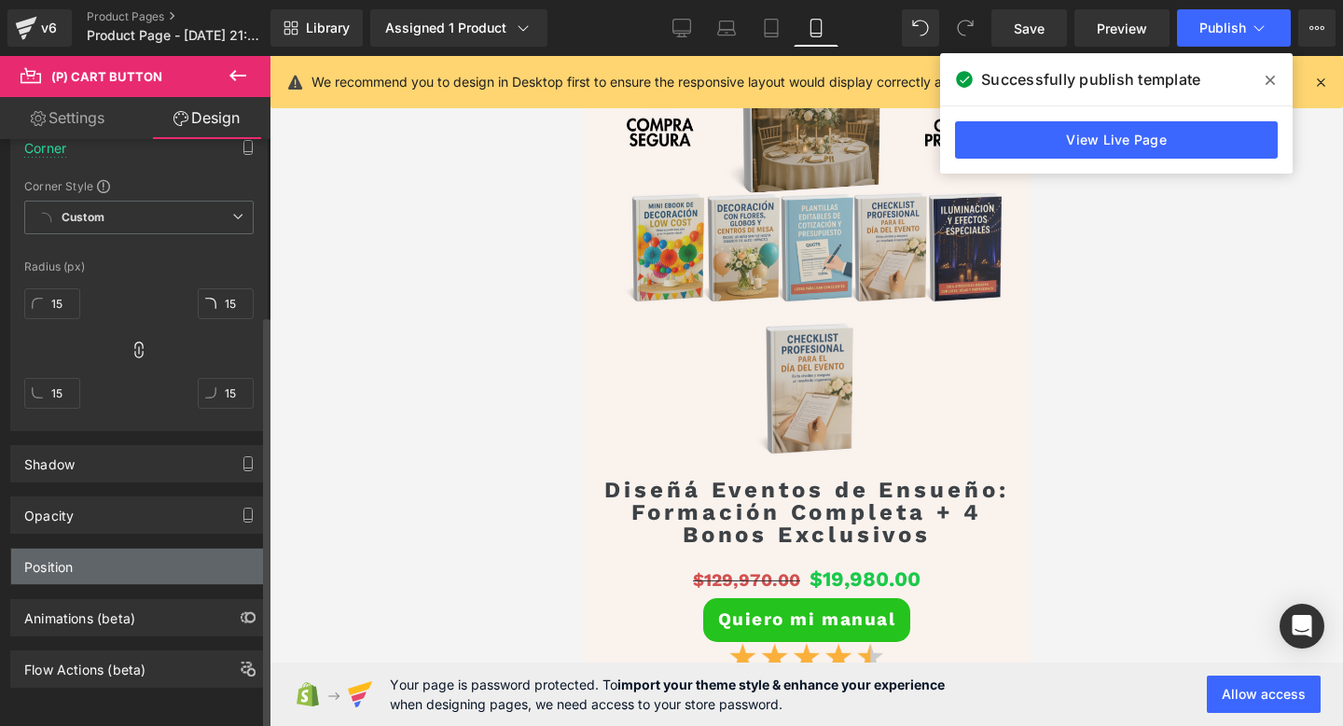
click at [183, 550] on div "Position" at bounding box center [139, 565] width 256 height 35
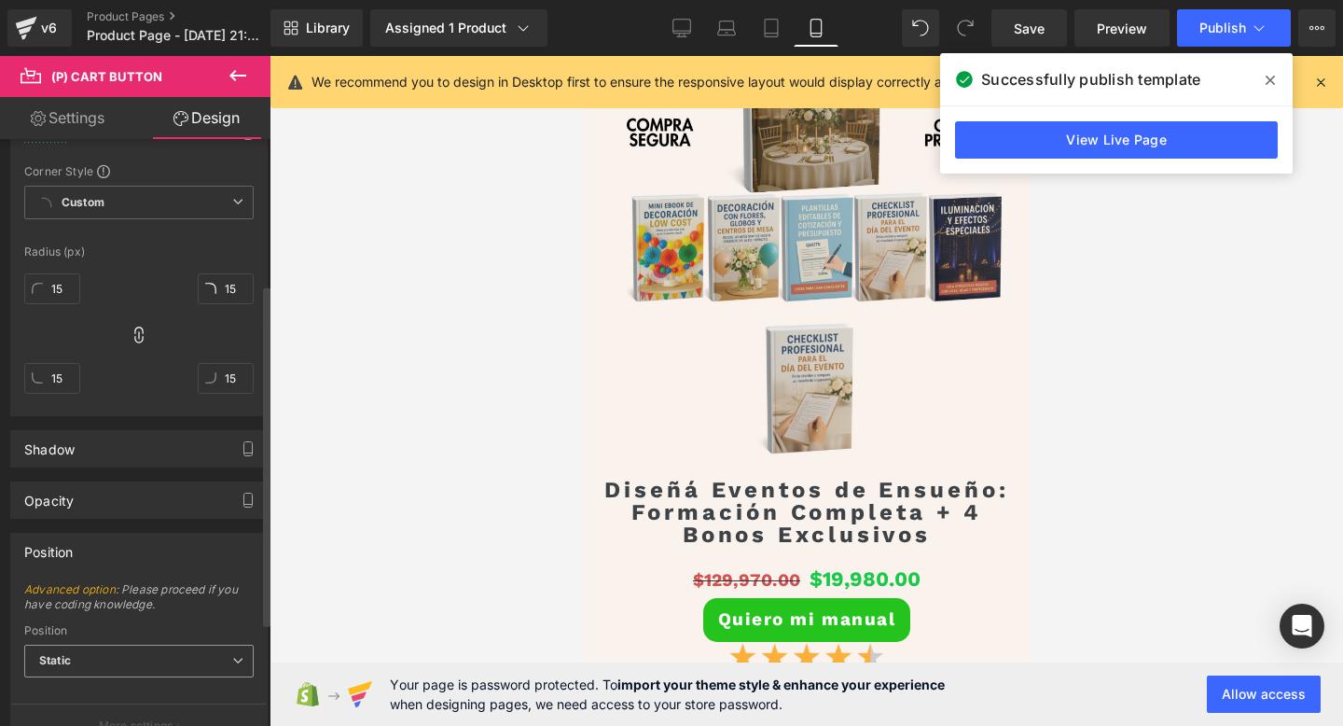
click at [158, 666] on span "Static" at bounding box center [138, 660] width 229 height 33
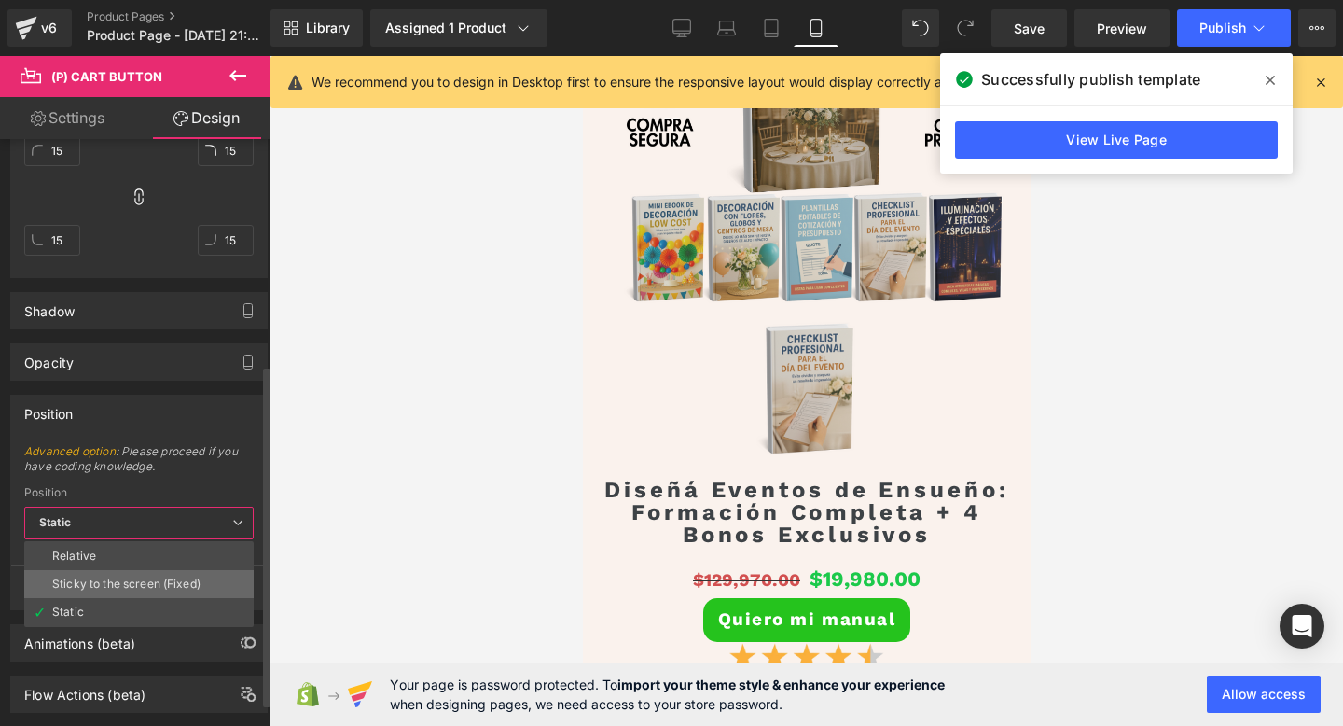
click at [171, 588] on div "Sticky to the screen (Fixed)" at bounding box center [126, 583] width 148 height 13
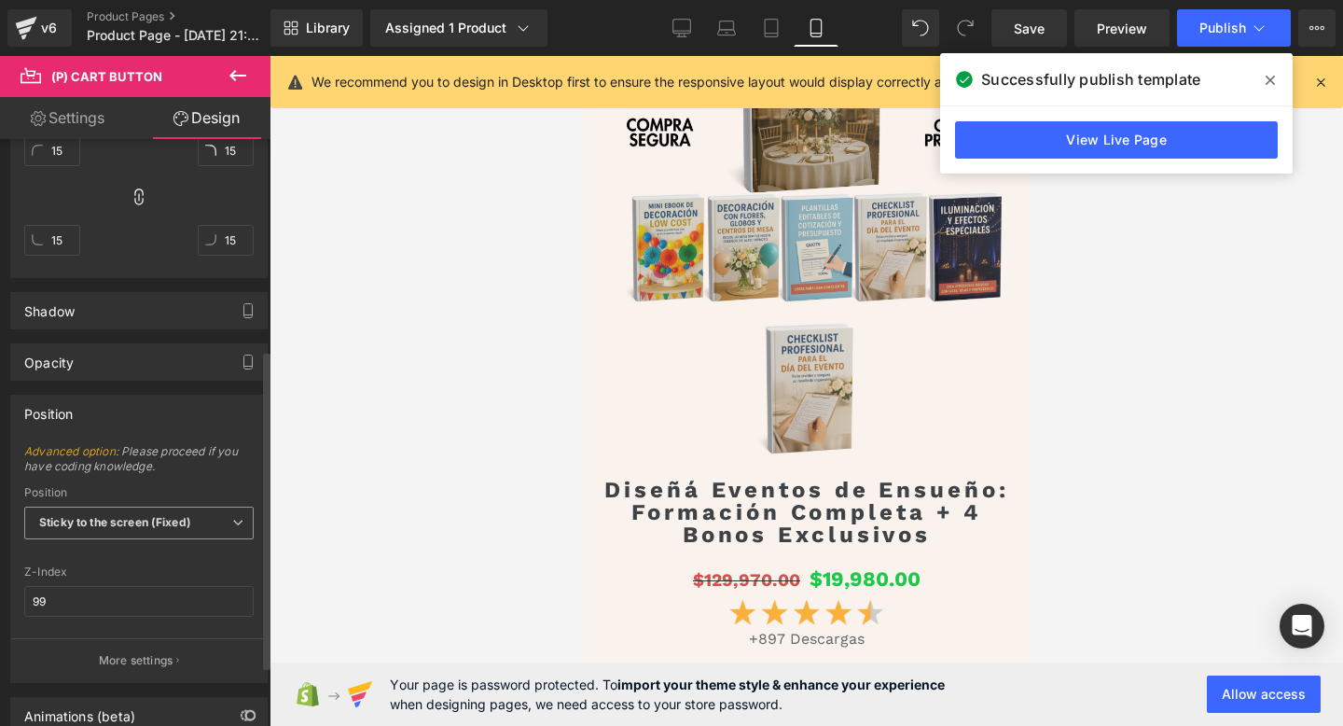
click at [187, 535] on span "Sticky to the screen (Fixed)" at bounding box center [138, 522] width 229 height 33
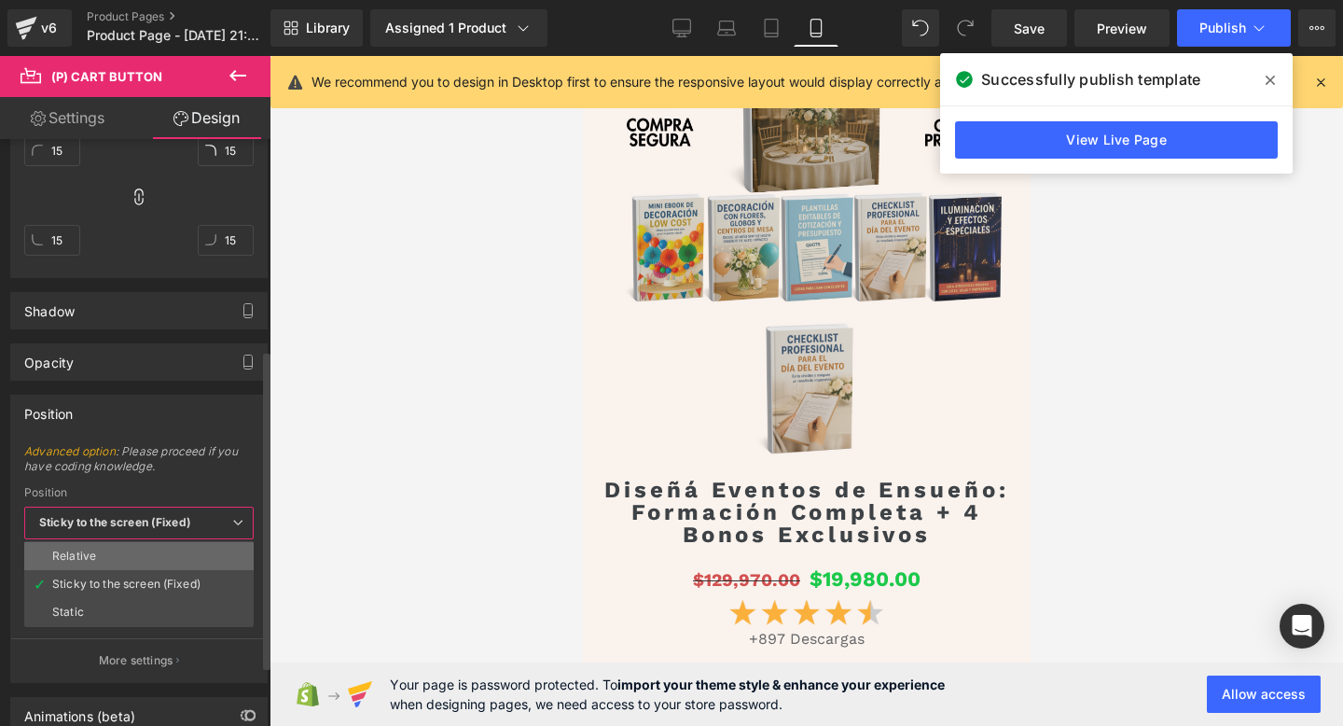
click at [181, 565] on li "Relative" at bounding box center [138, 556] width 229 height 28
type input "1"
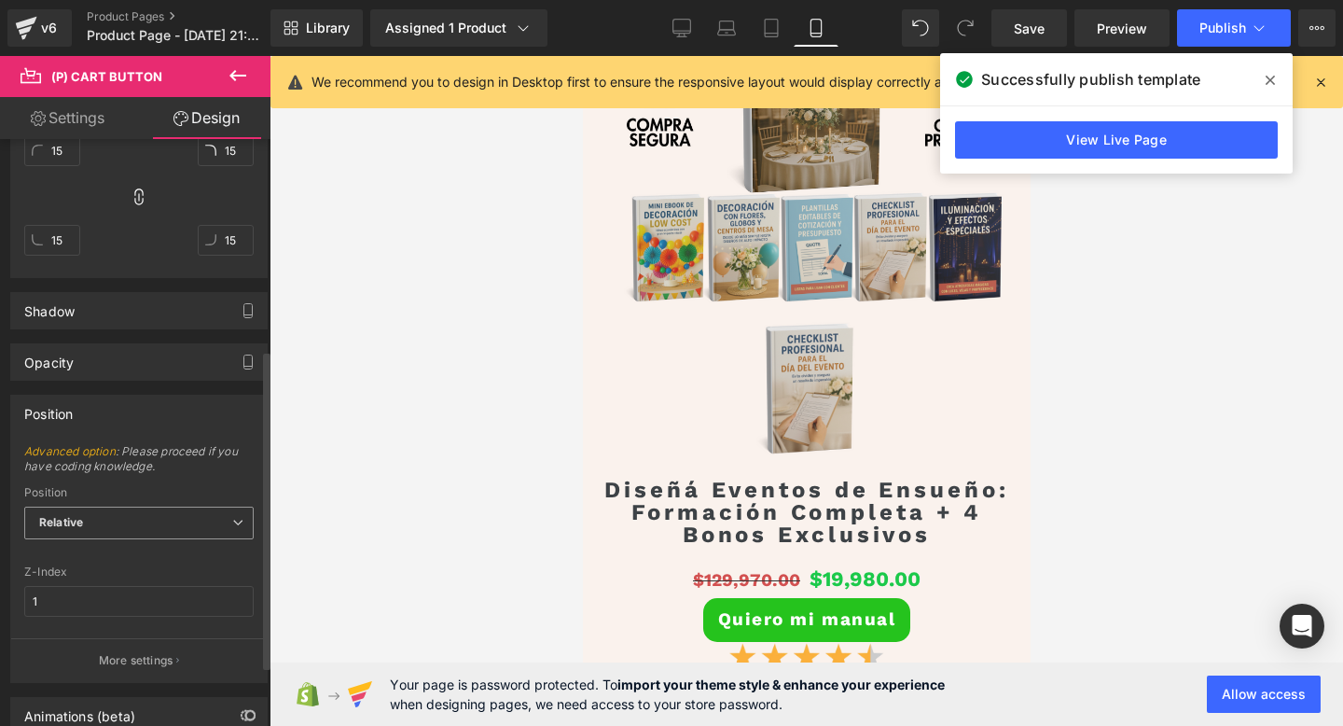
click at [150, 519] on span "Relative" at bounding box center [138, 522] width 229 height 33
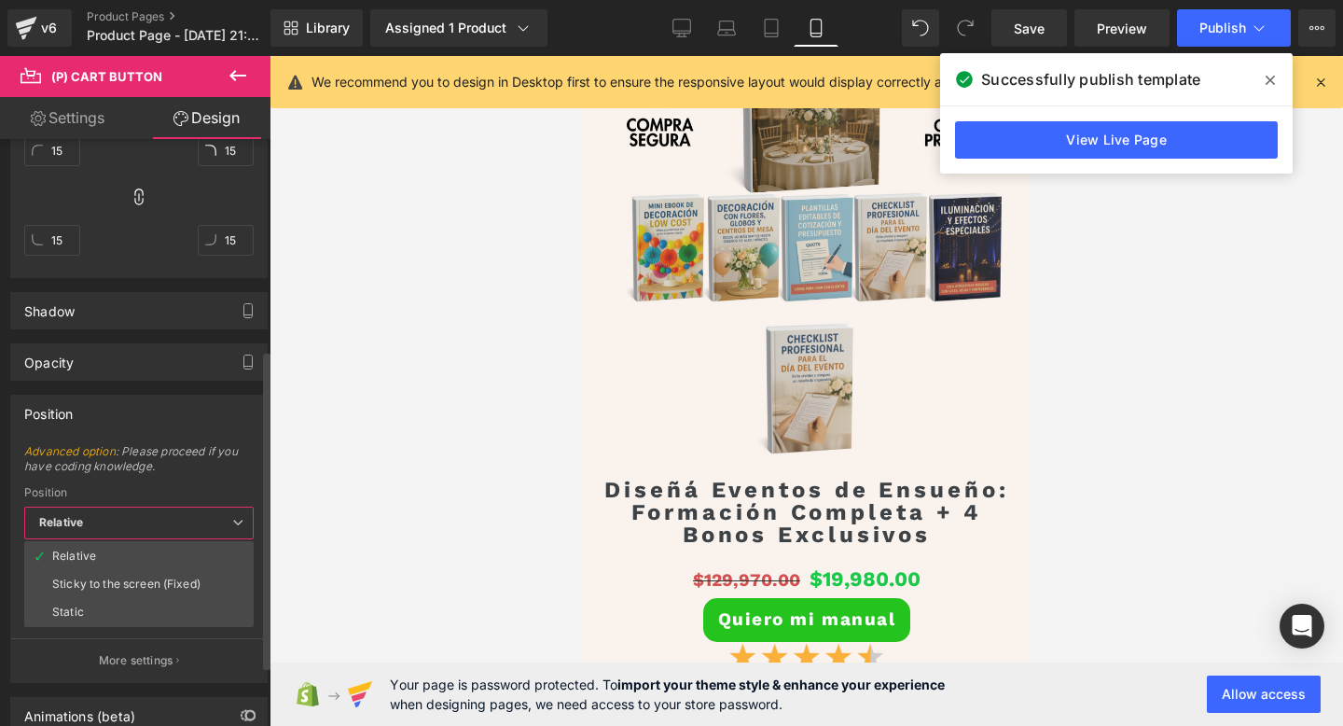
scroll to position [499, 0]
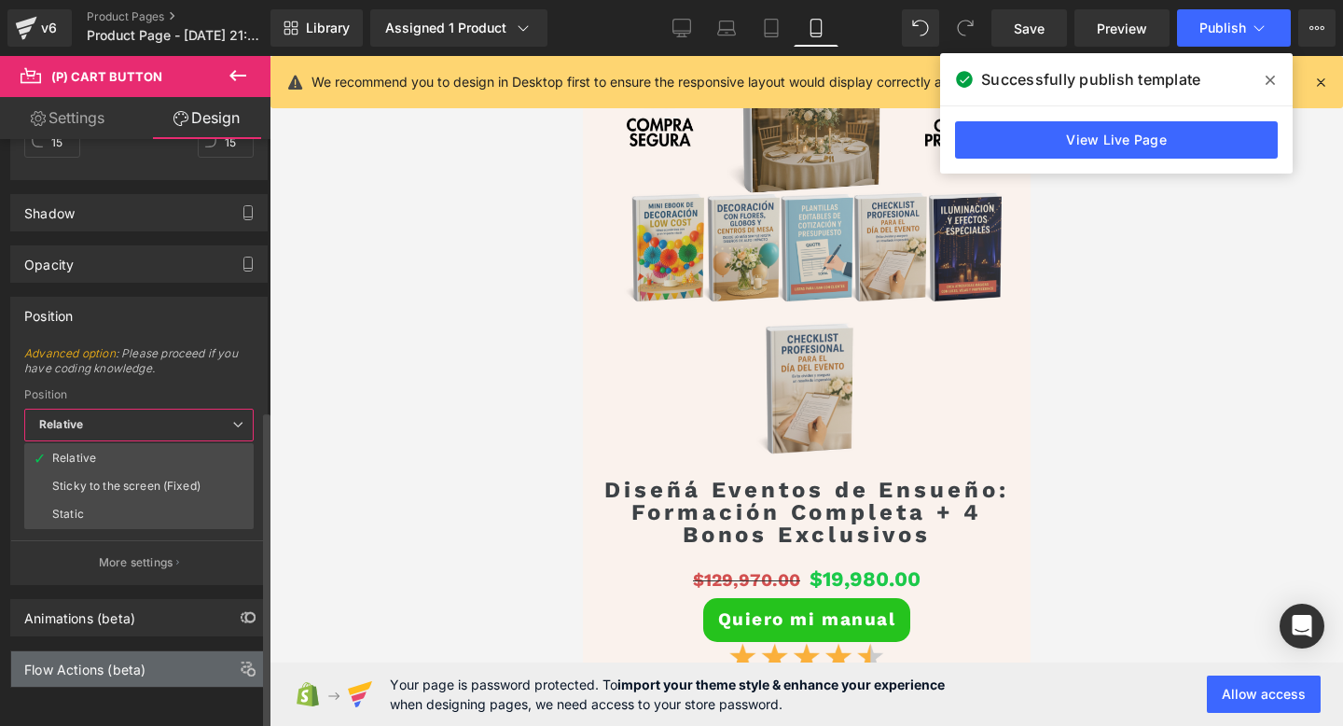
click at [157, 661] on div "Flow Actions (beta)" at bounding box center [139, 668] width 256 height 35
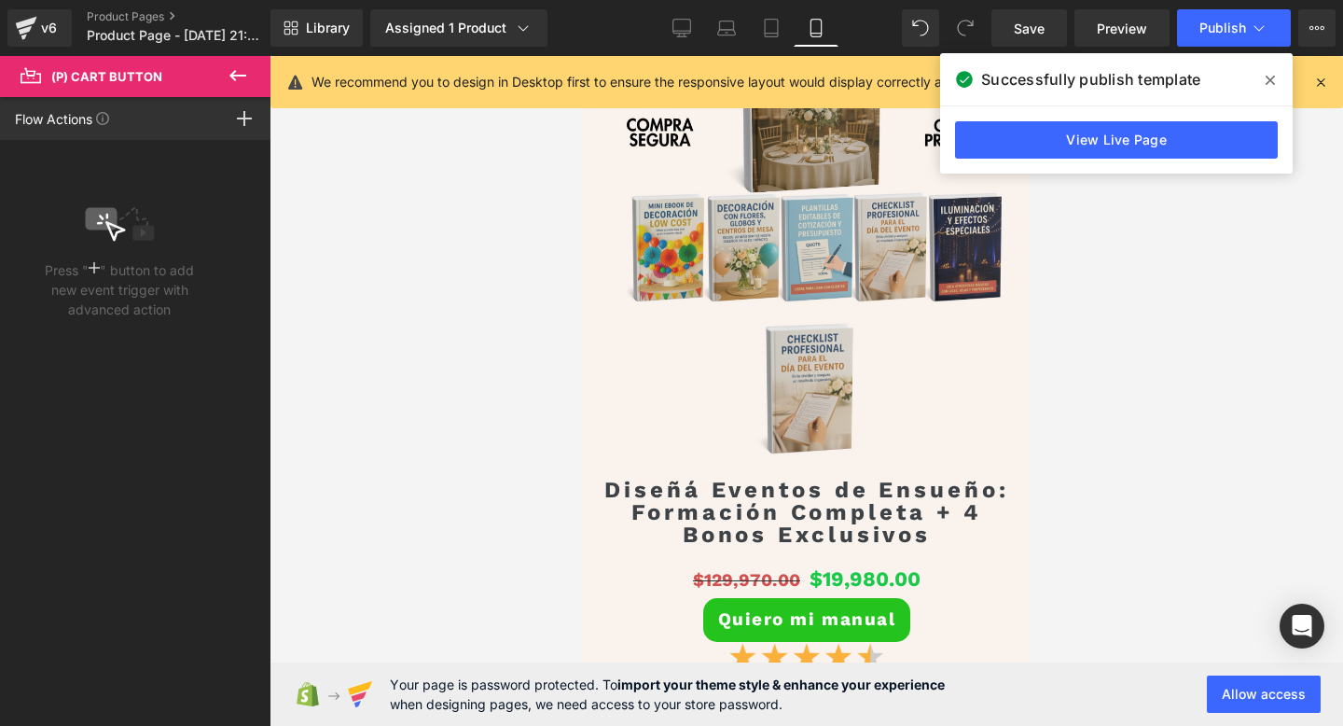
click at [229, 81] on icon at bounding box center [238, 75] width 22 height 22
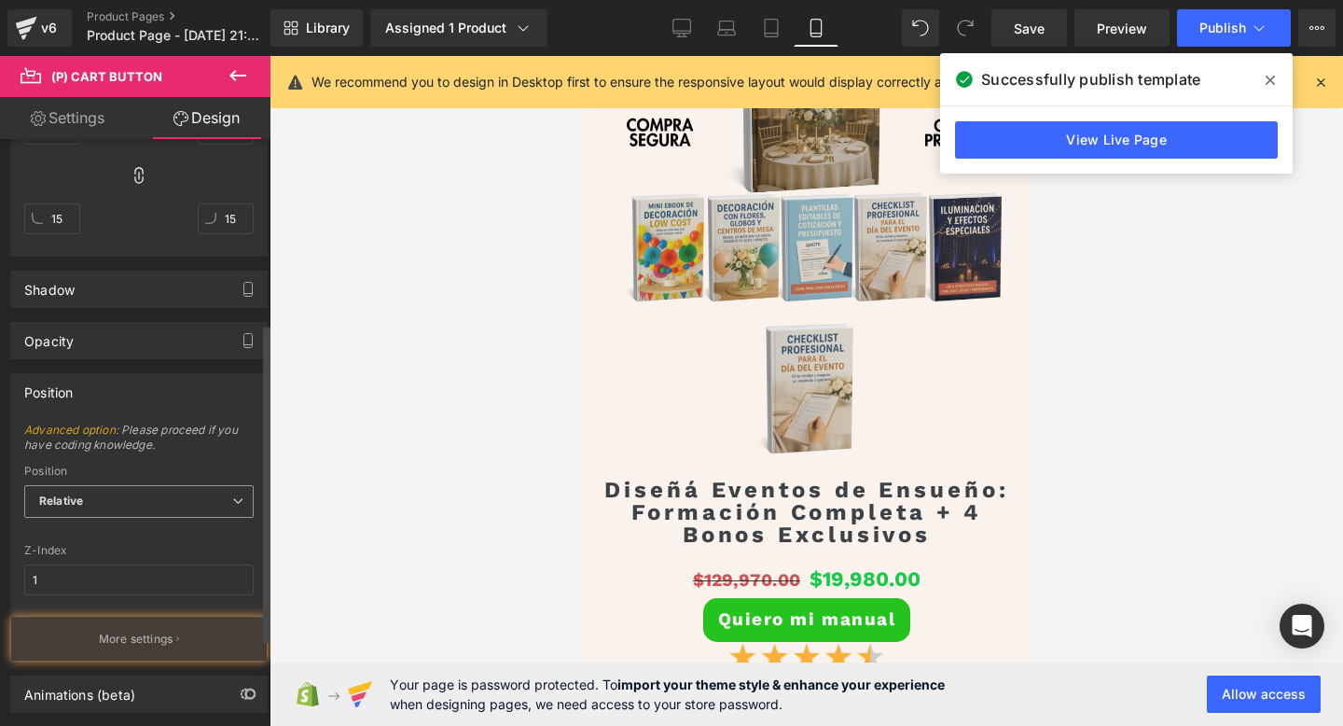
scroll to position [291, 0]
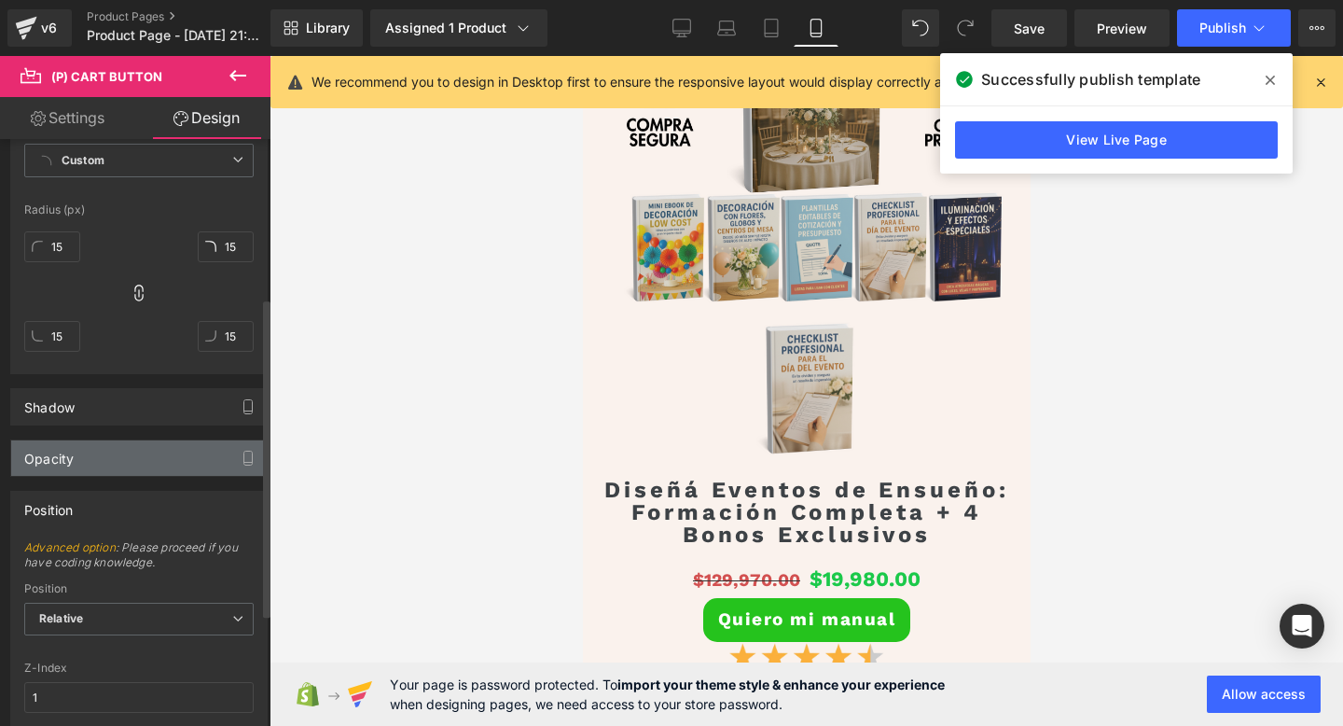
click at [128, 468] on div "Opacity" at bounding box center [139, 457] width 256 height 35
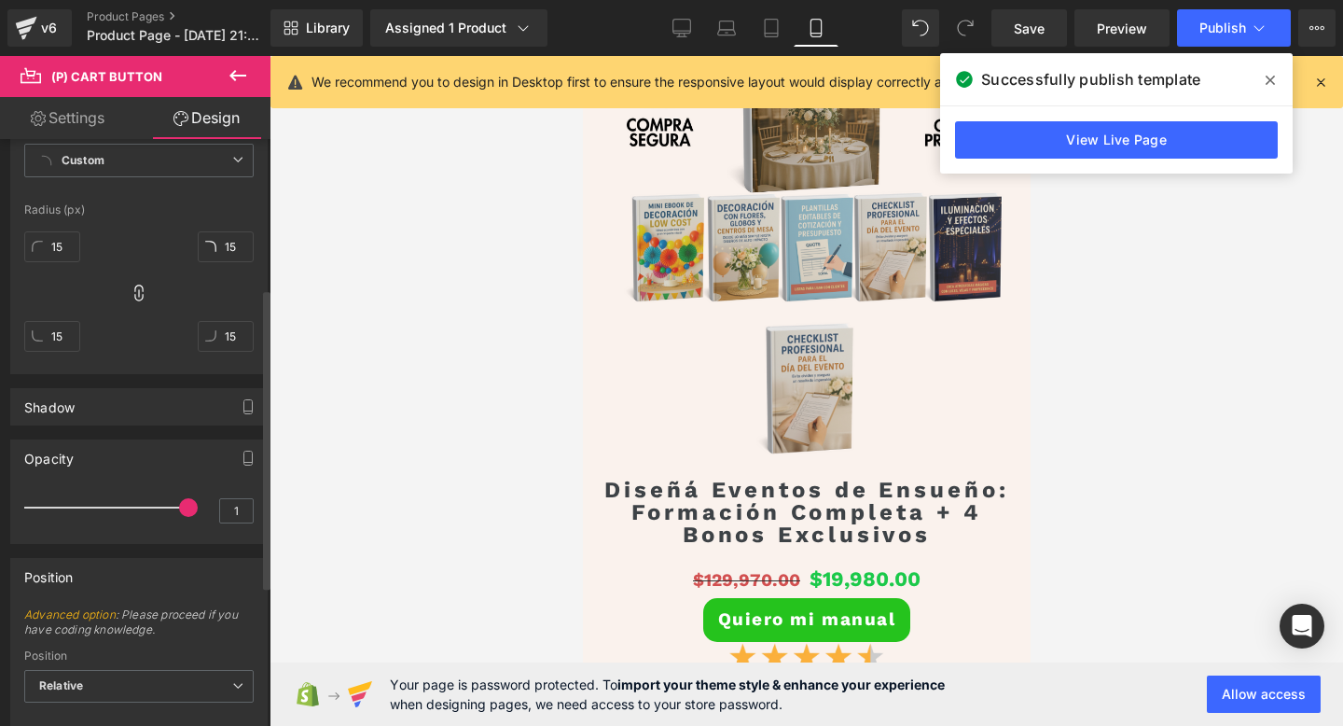
click at [189, 514] on div "1" at bounding box center [138, 513] width 229 height 49
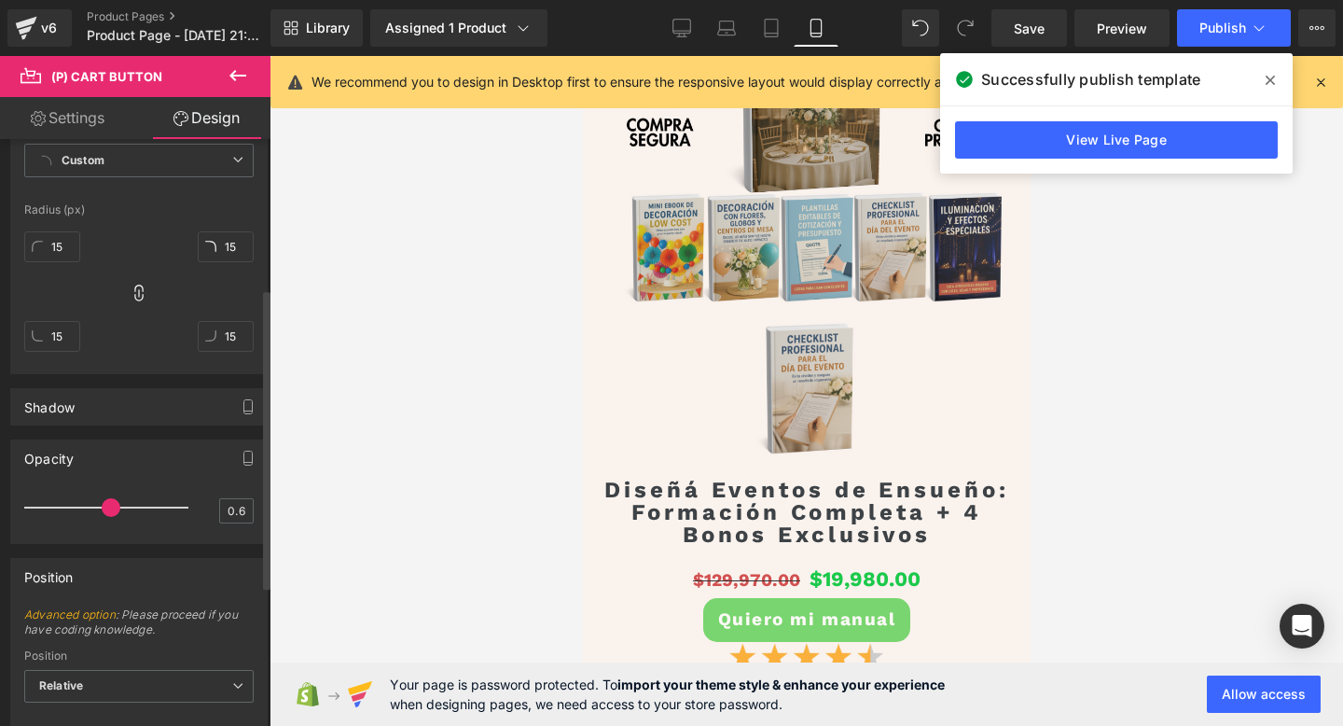
drag, startPoint x: 185, startPoint y: 514, endPoint x: 104, endPoint y: 515, distance: 81.2
click at [104, 515] on span at bounding box center [111, 507] width 19 height 19
type input "1"
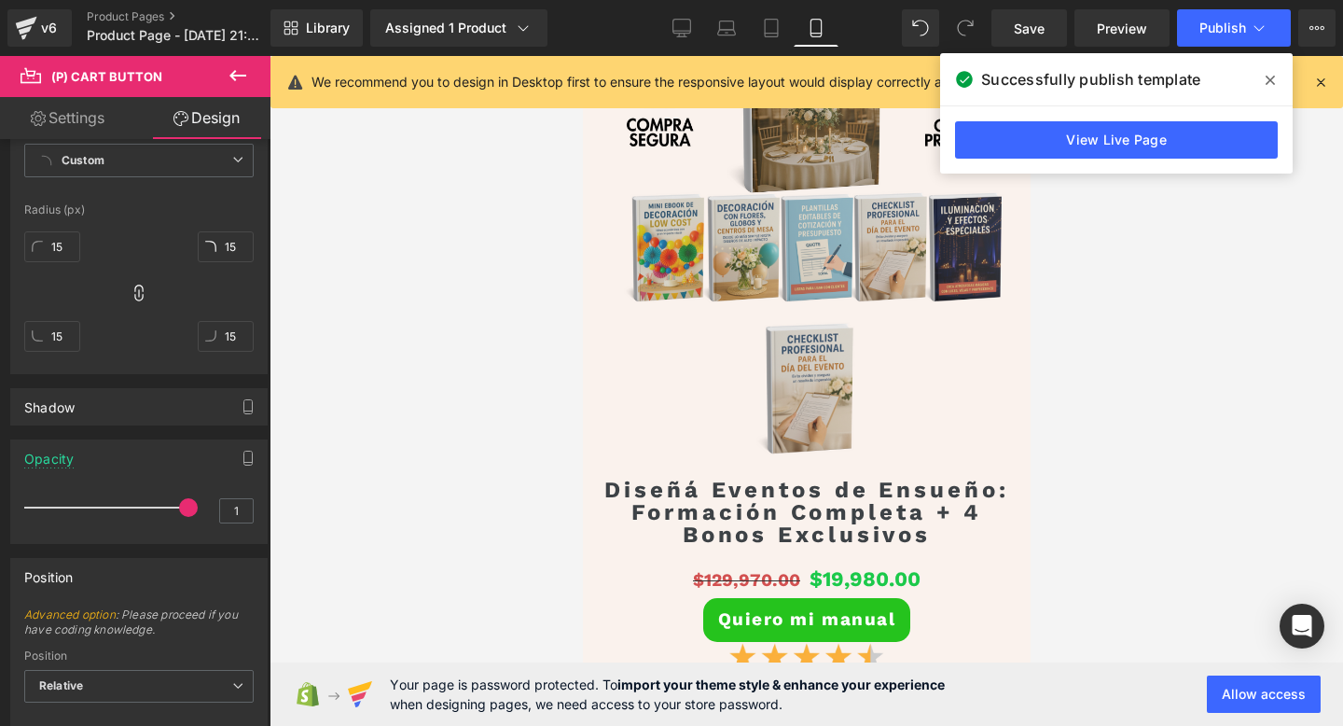
drag, startPoint x: 104, startPoint y: 515, endPoint x: 307, endPoint y: 519, distance: 203.4
click at [307, 519] on div "(P) Cart Button You are previewing how the will restyle your page. You can not …" at bounding box center [671, 378] width 1343 height 757
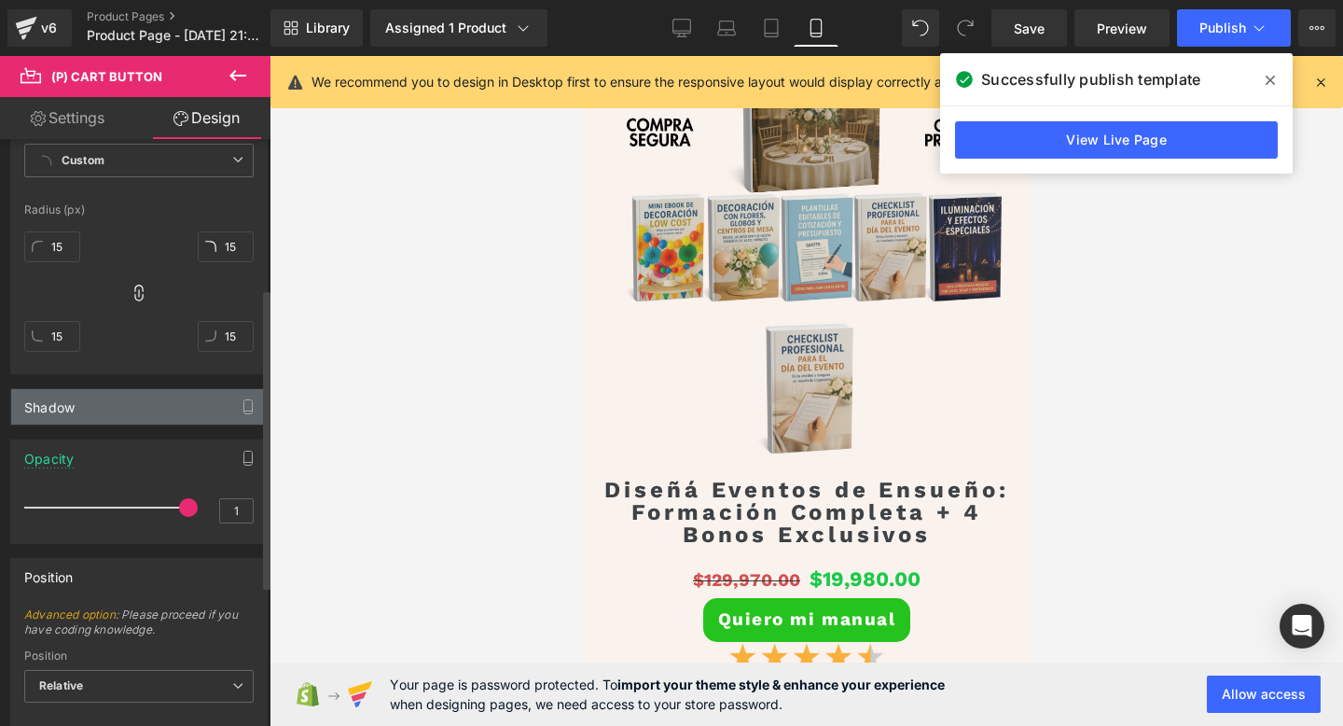
click at [160, 409] on div "Shadow" at bounding box center [139, 406] width 256 height 35
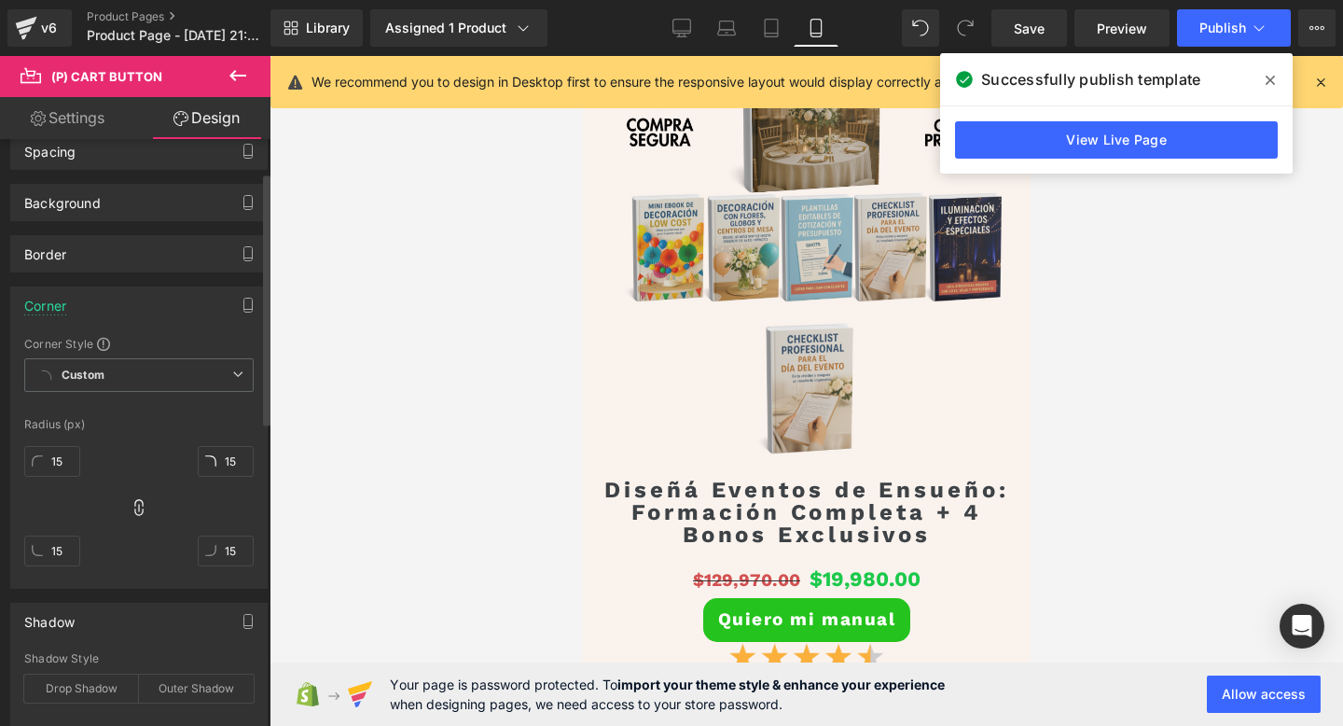
scroll to position [0, 0]
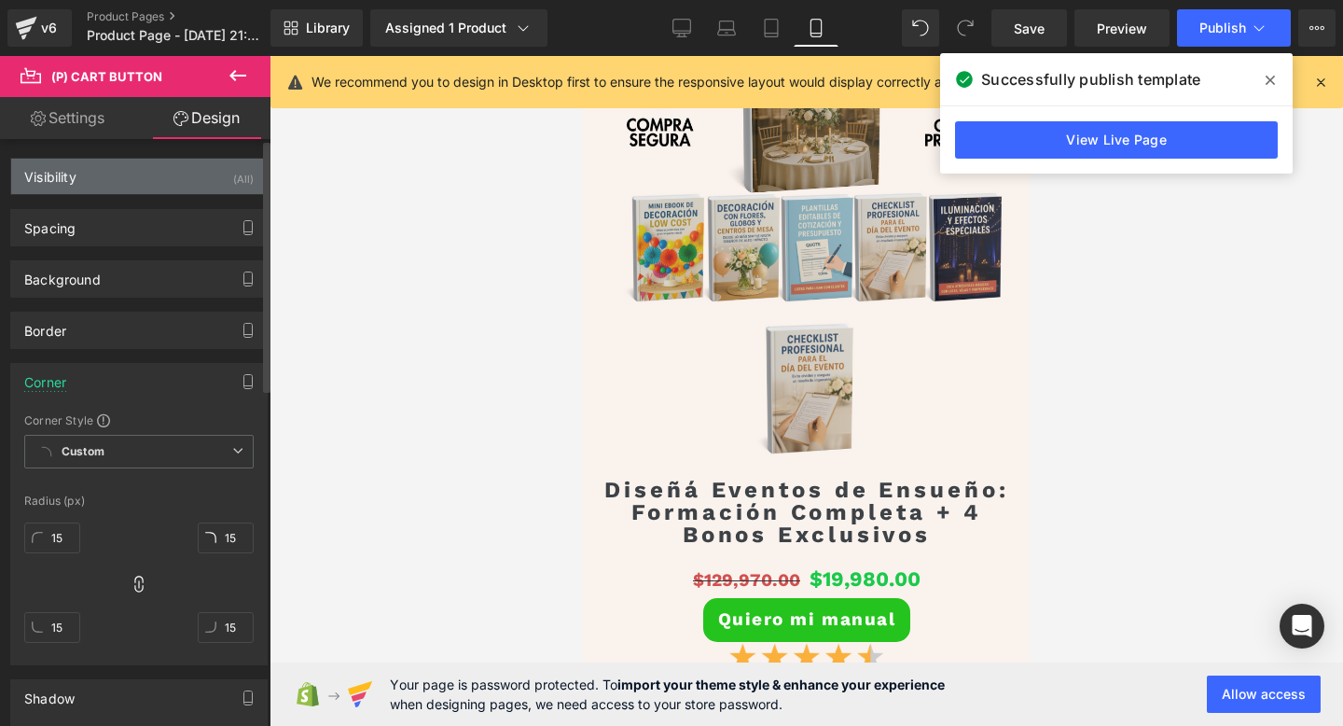
click at [187, 164] on div "Visibility (All)" at bounding box center [139, 176] width 256 height 35
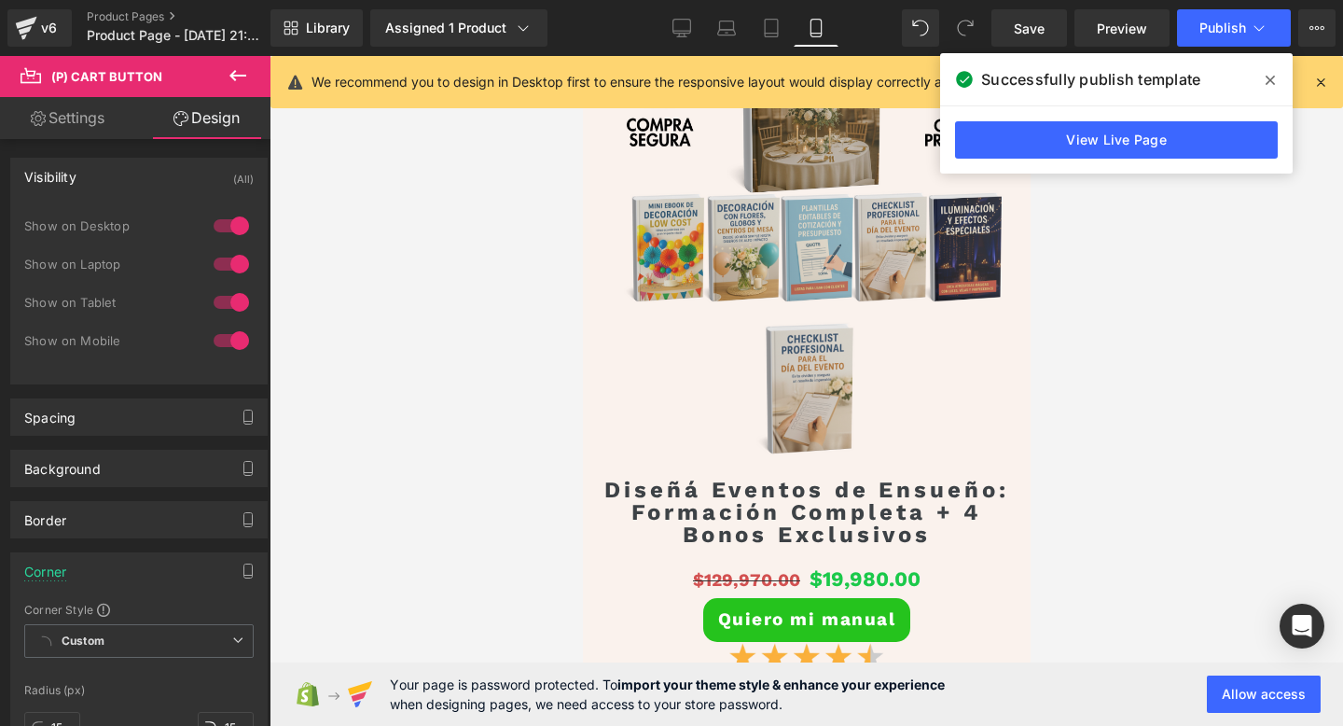
click at [237, 84] on icon at bounding box center [238, 75] width 22 height 22
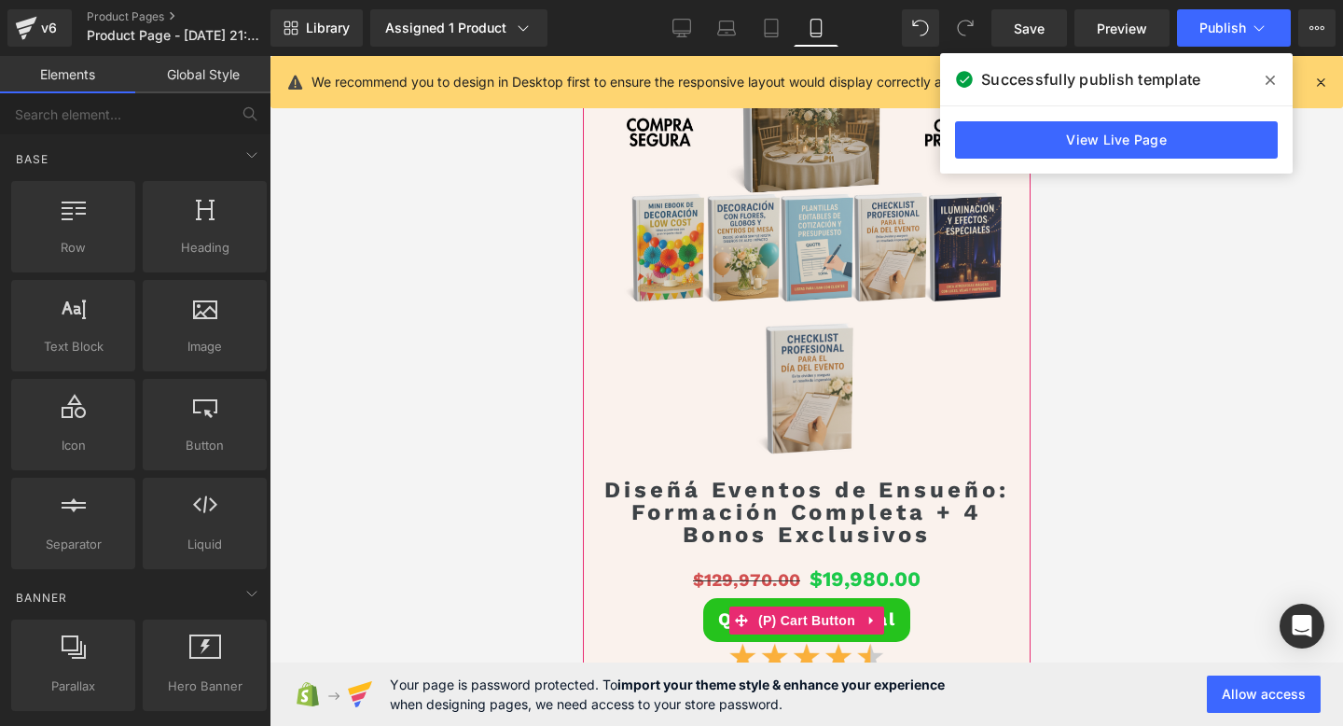
click at [783, 615] on span "(P) Cart Button" at bounding box center [806, 620] width 106 height 28
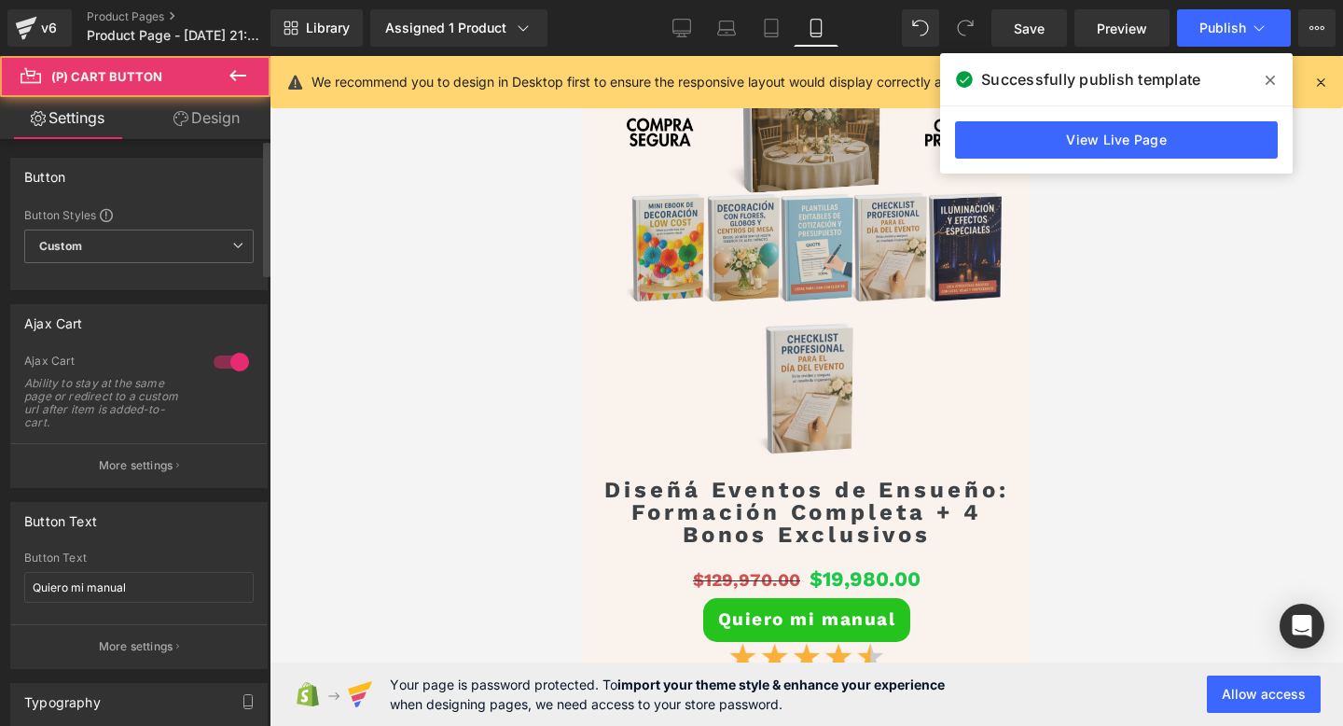
scroll to position [72, 0]
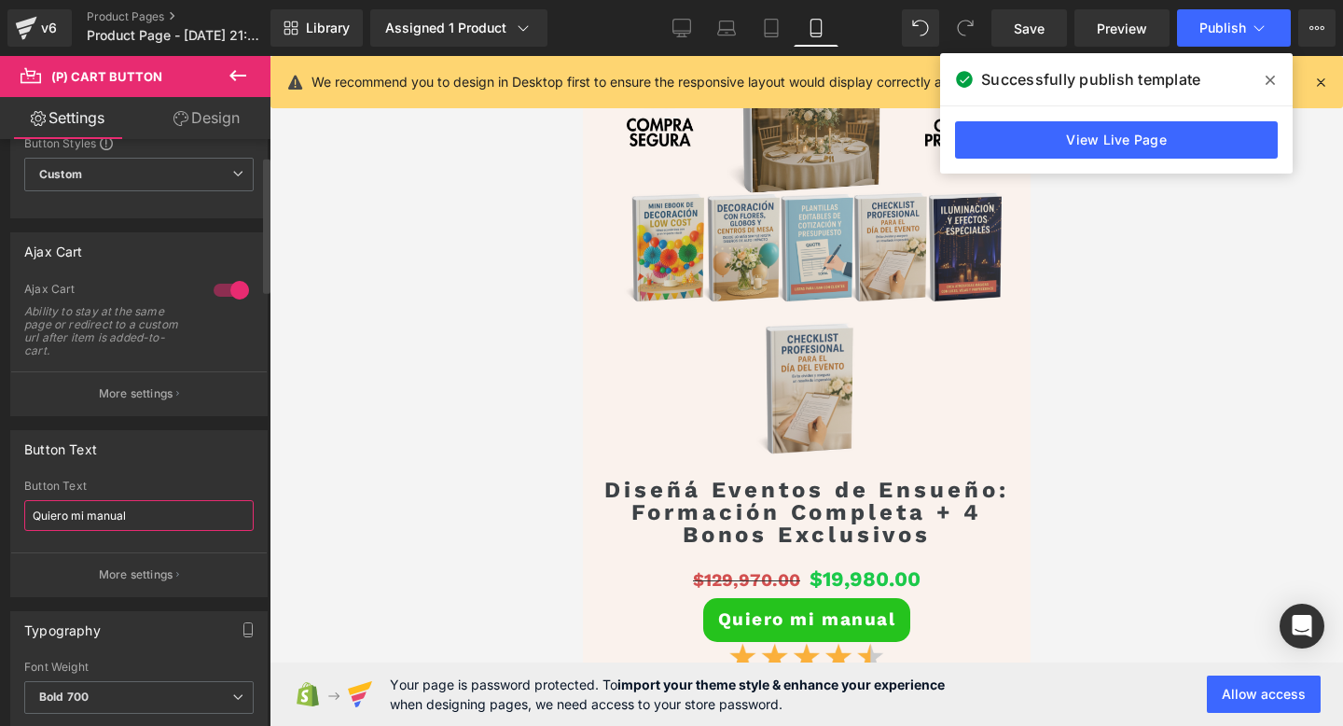
drag, startPoint x: 146, startPoint y: 510, endPoint x: 0, endPoint y: 510, distance: 146.4
click at [0, 510] on div "Button Text Quiero mi manual Button Text Quiero mi manual More settings" at bounding box center [139, 506] width 279 height 181
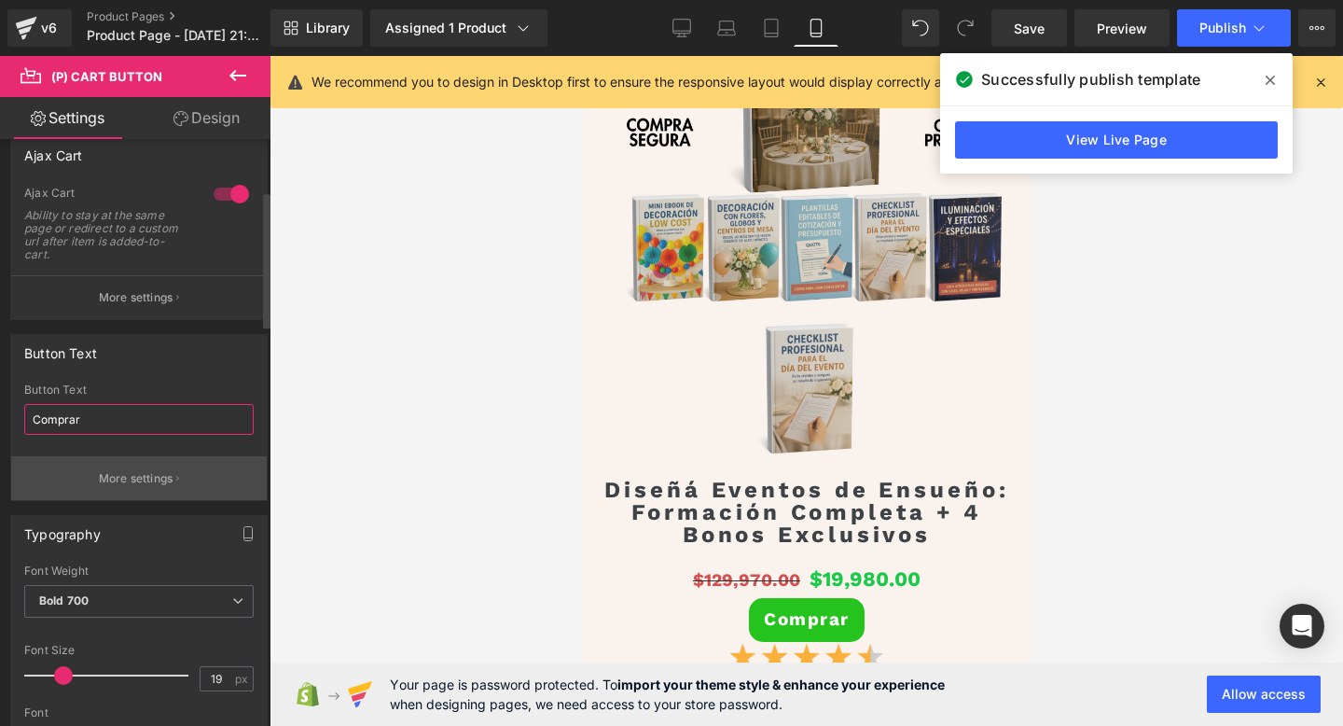
scroll to position [275, 0]
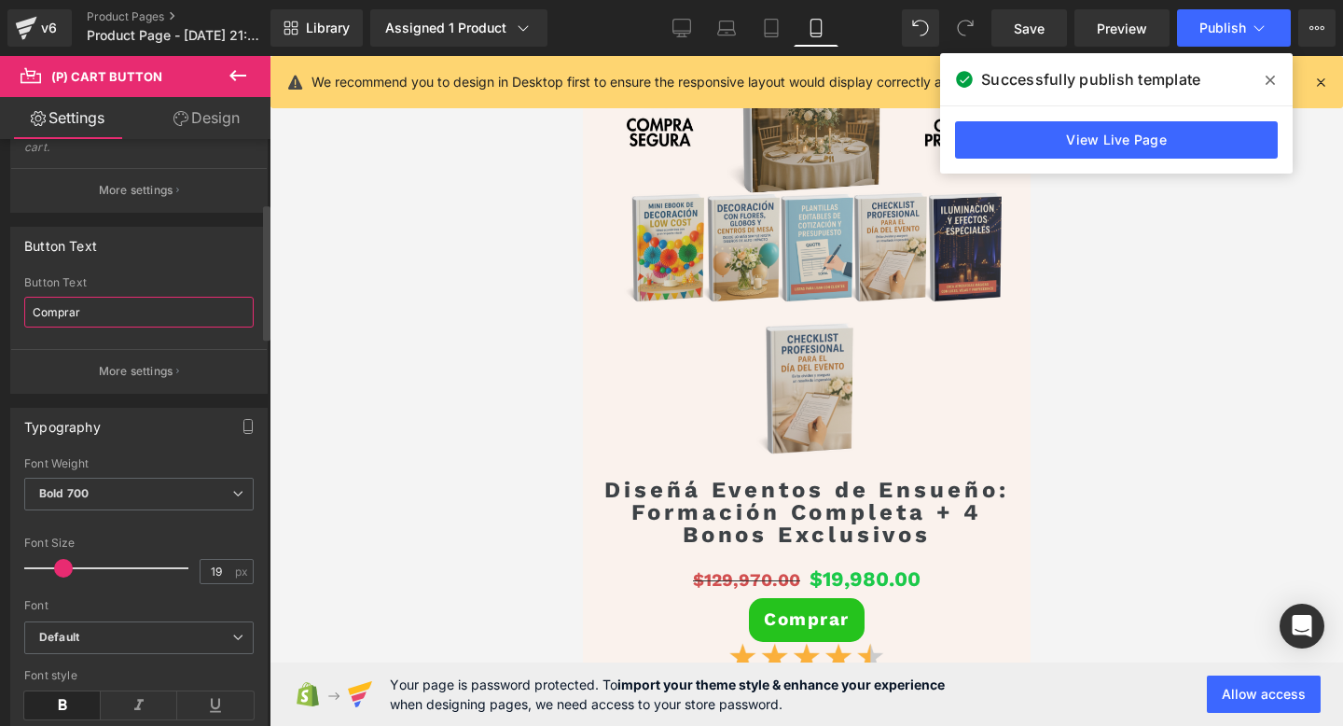
type input "Comprar"
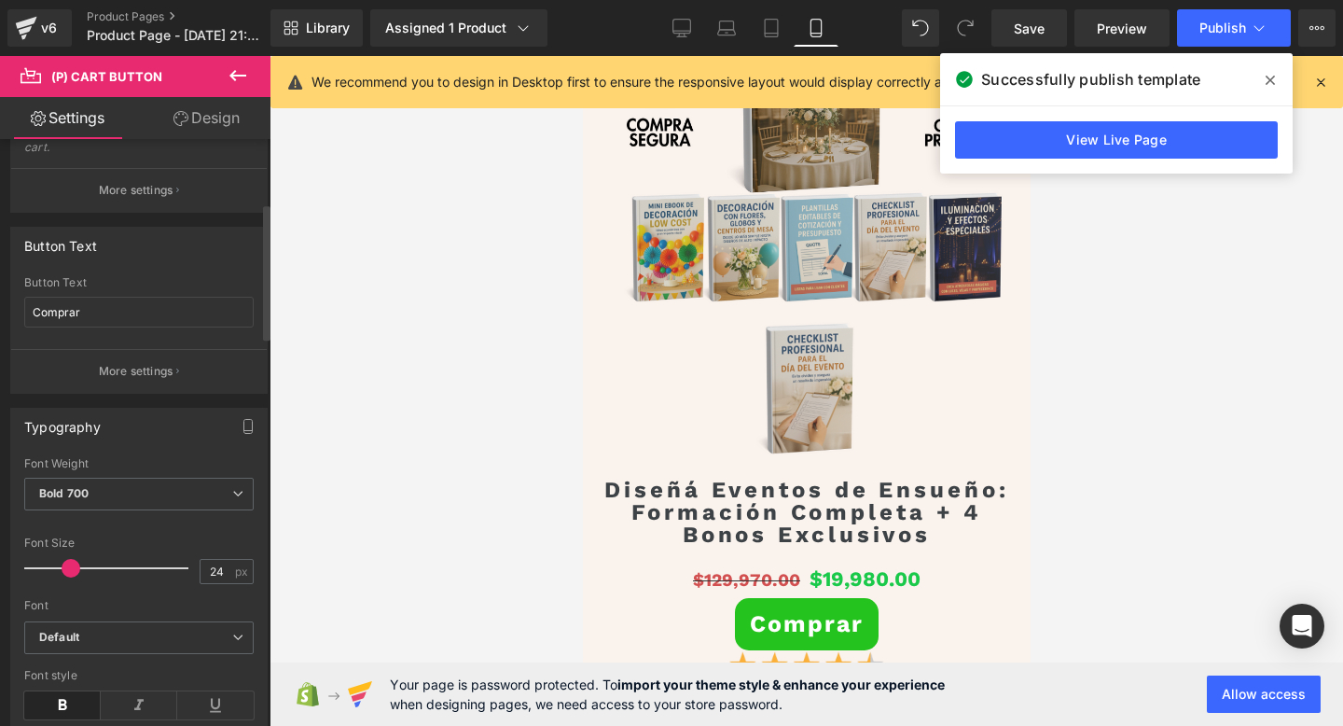
type input "23"
click at [73, 561] on span at bounding box center [69, 568] width 19 height 19
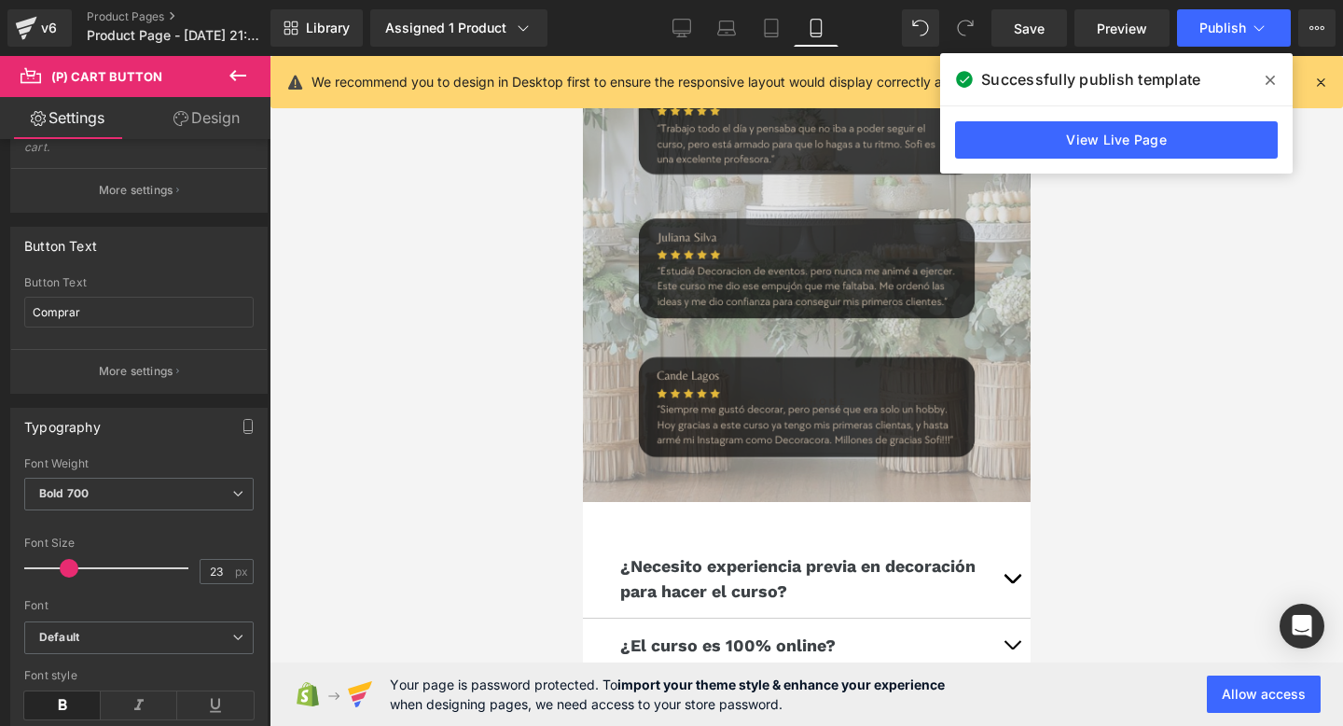
scroll to position [6580, 0]
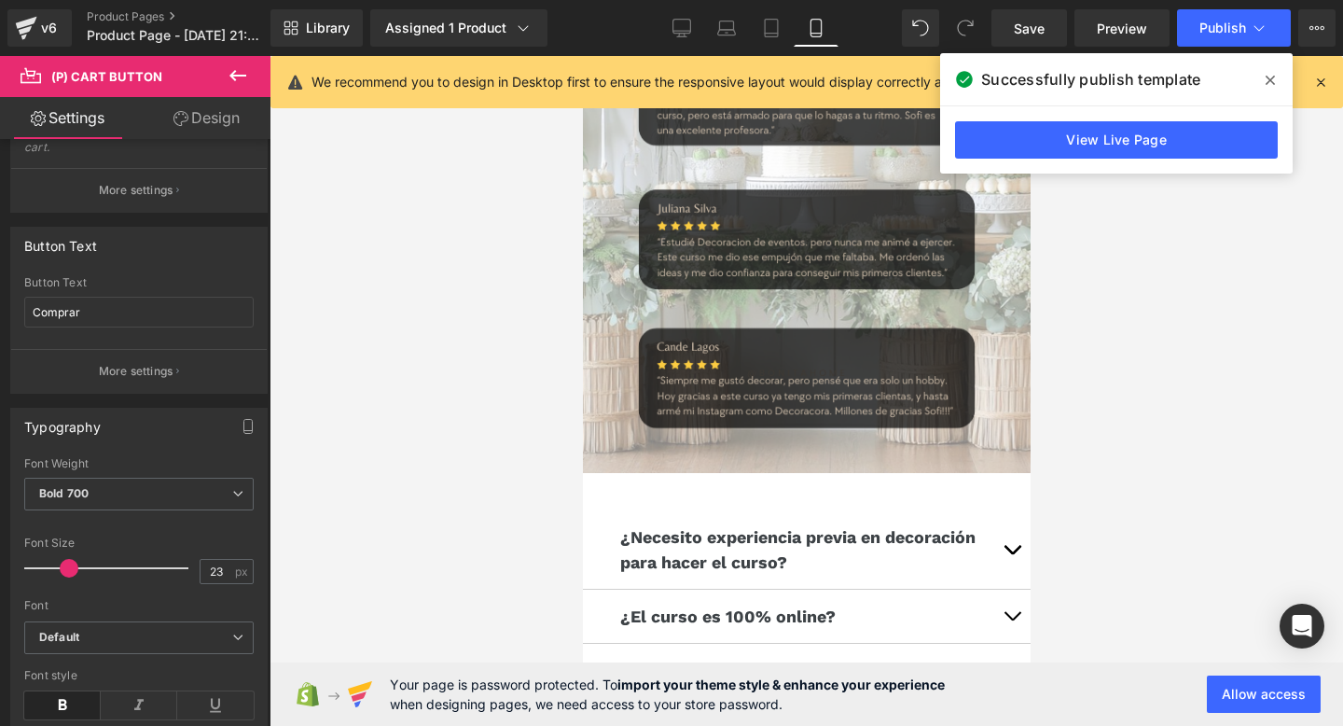
click at [1271, 79] on icon at bounding box center [1270, 80] width 9 height 15
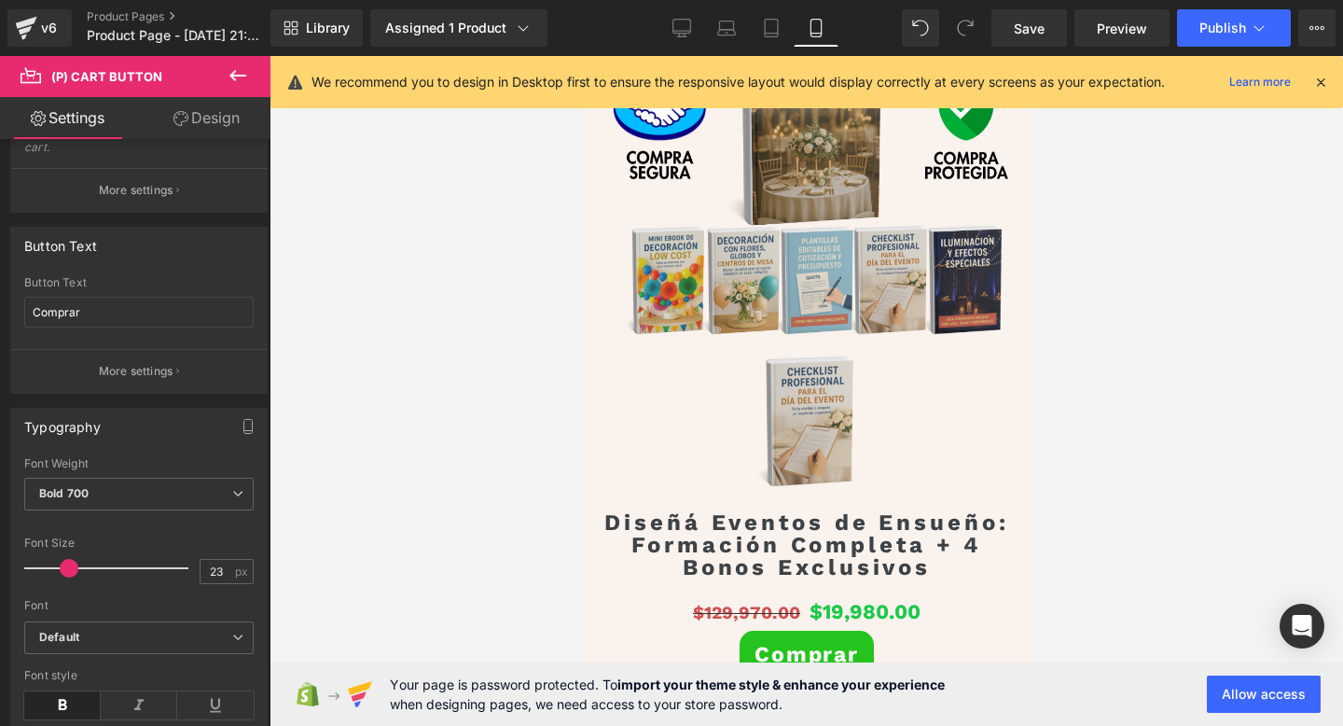
scroll to position [5435, 0]
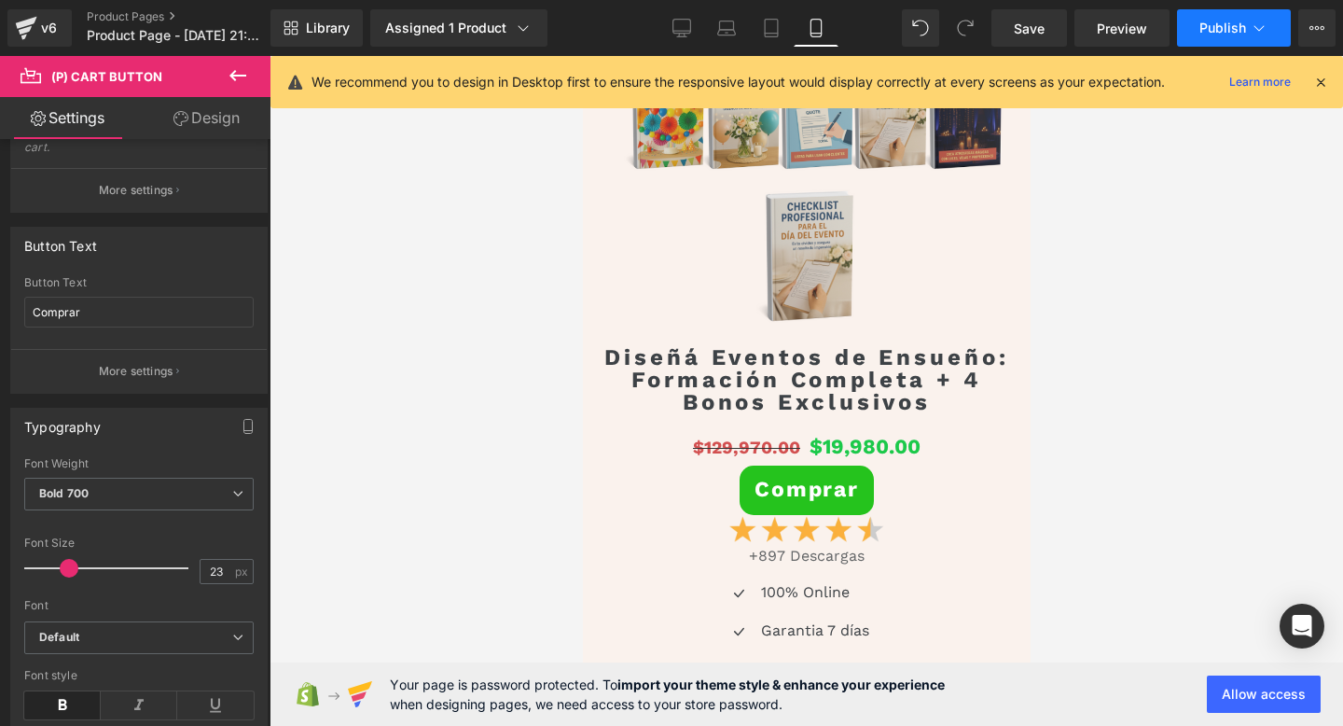
click at [1214, 35] on span "Publish" at bounding box center [1222, 28] width 47 height 15
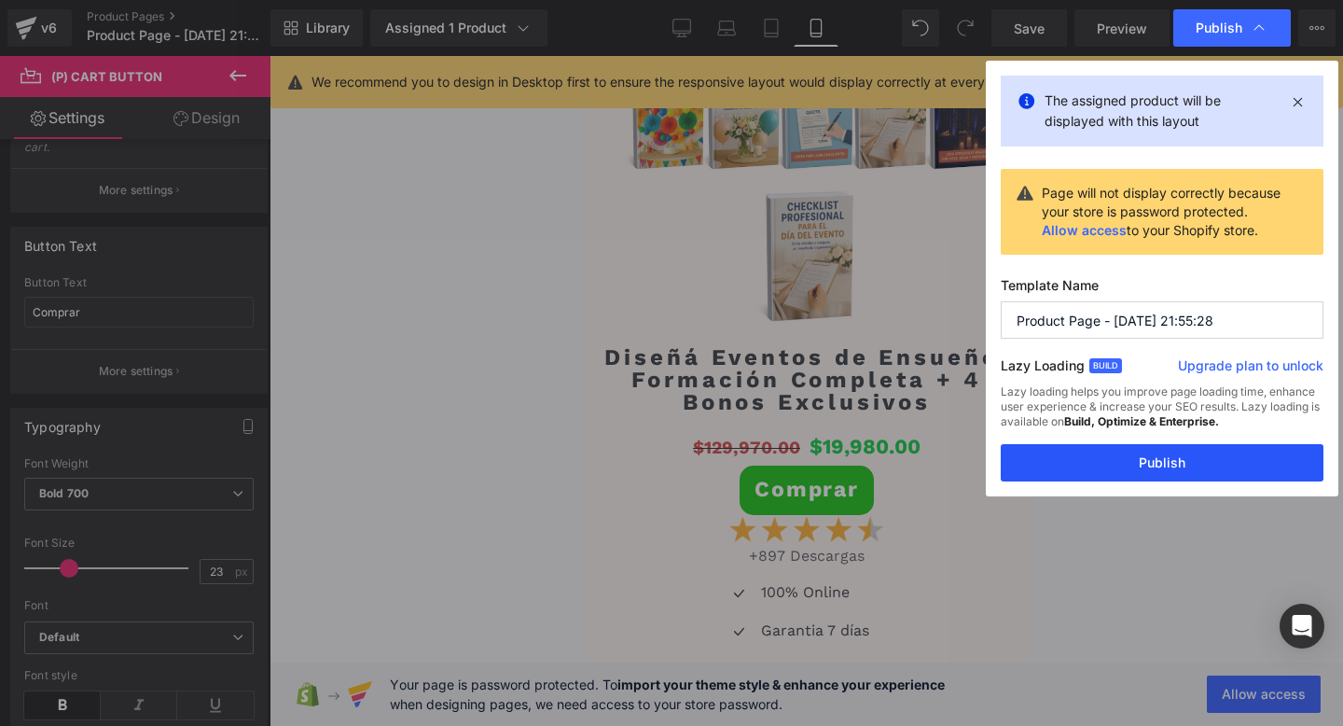
click at [1082, 469] on button "Publish" at bounding box center [1162, 462] width 323 height 37
